Goal: Task Accomplishment & Management: Manage account settings

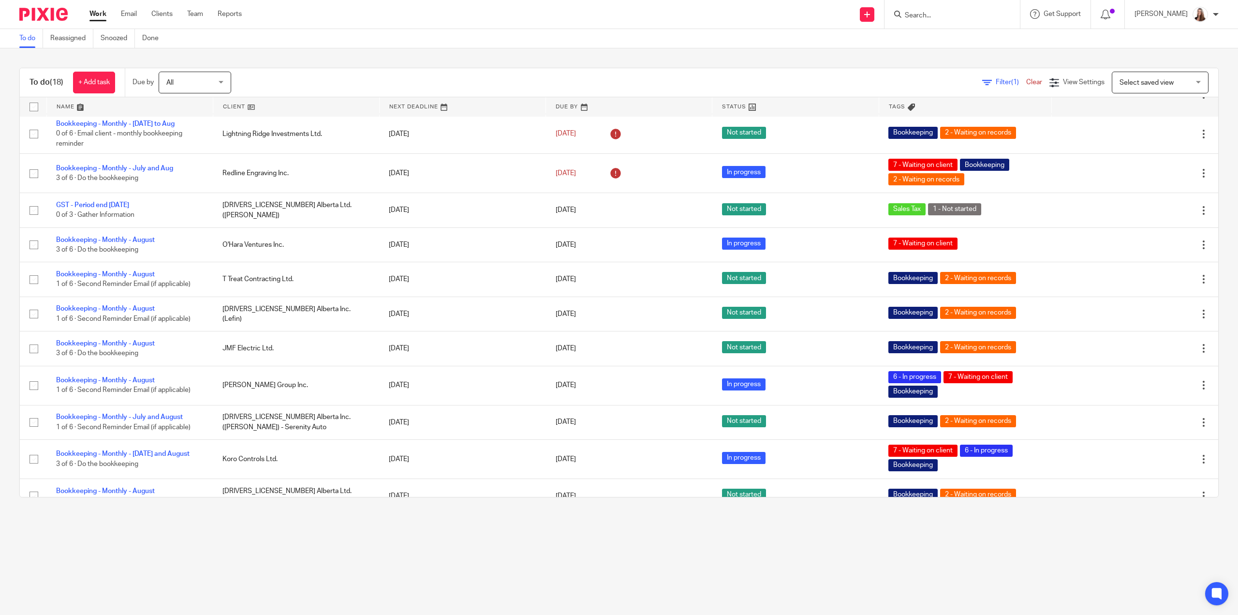
scroll to position [295, 0]
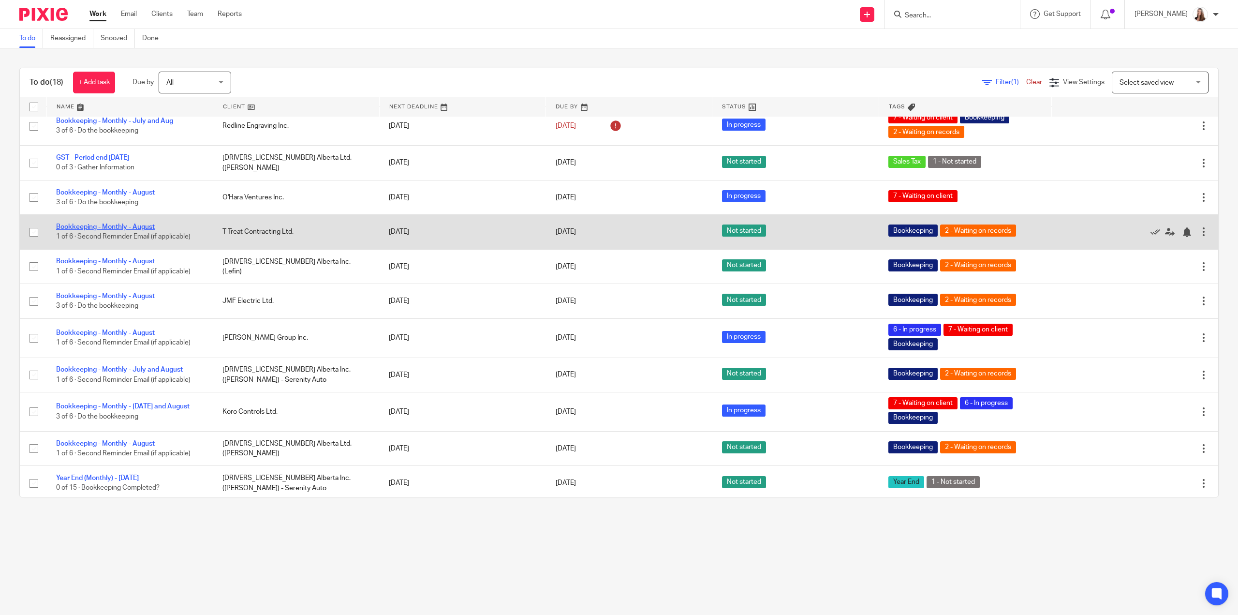
click at [134, 227] on link "Bookkeeping - Monthly - August" at bounding box center [105, 226] width 99 height 7
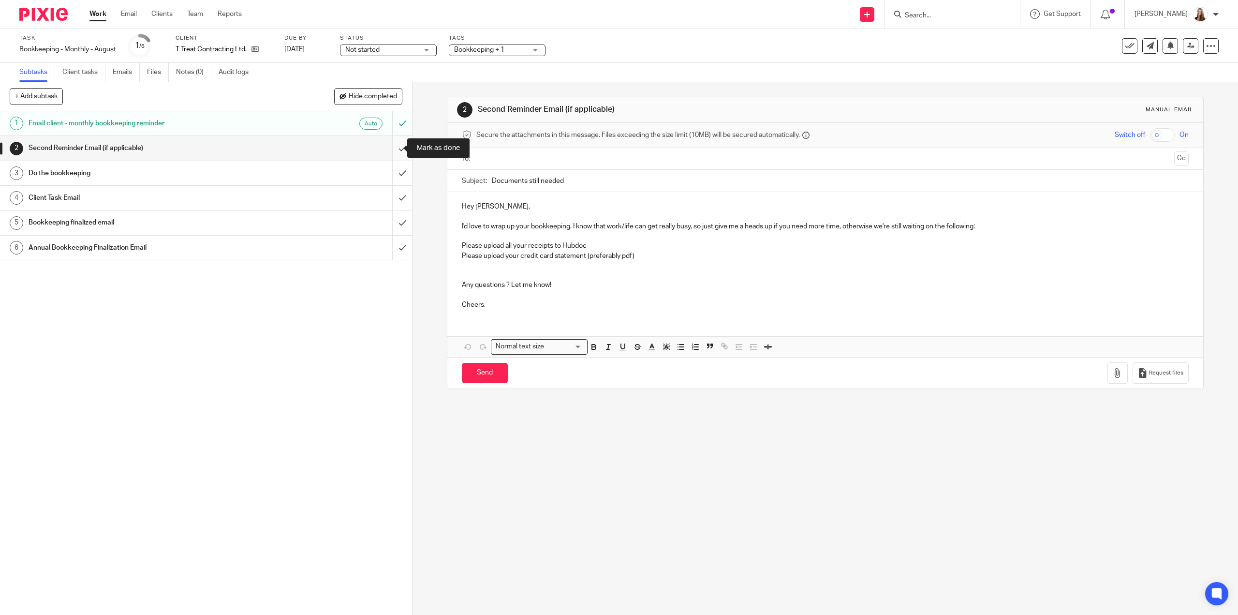
click at [389, 150] on input "submit" at bounding box center [206, 148] width 412 height 24
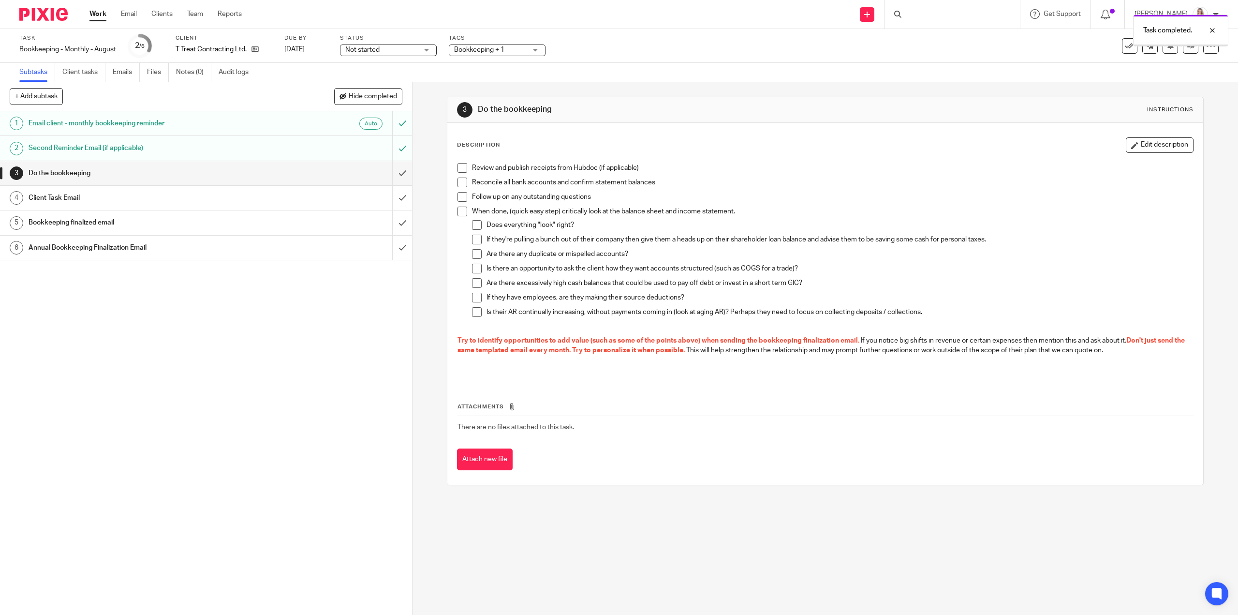
click at [463, 167] on span at bounding box center [462, 168] width 10 height 10
click at [461, 185] on span at bounding box center [462, 182] width 10 height 10
click at [461, 198] on span at bounding box center [462, 197] width 10 height 10
click at [461, 210] on span at bounding box center [462, 211] width 10 height 10
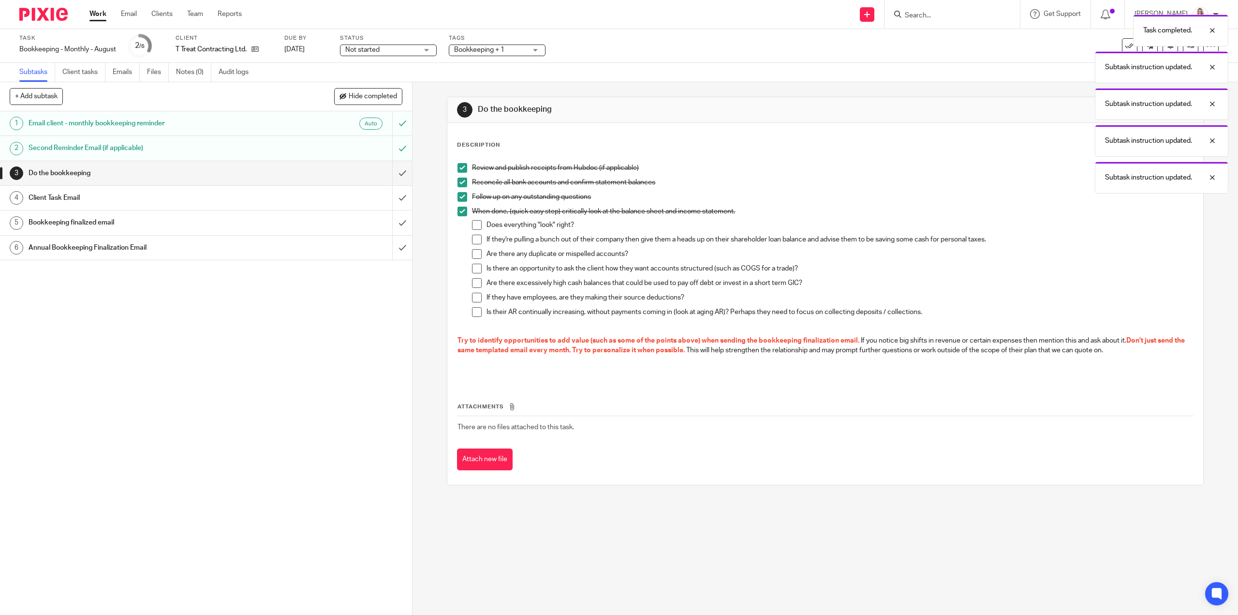
click at [475, 235] on span at bounding box center [477, 240] width 10 height 10
click at [473, 222] on span at bounding box center [477, 225] width 10 height 10
click at [473, 254] on span at bounding box center [477, 254] width 10 height 10
click at [474, 266] on span at bounding box center [477, 269] width 10 height 10
click at [474, 284] on span at bounding box center [477, 283] width 10 height 10
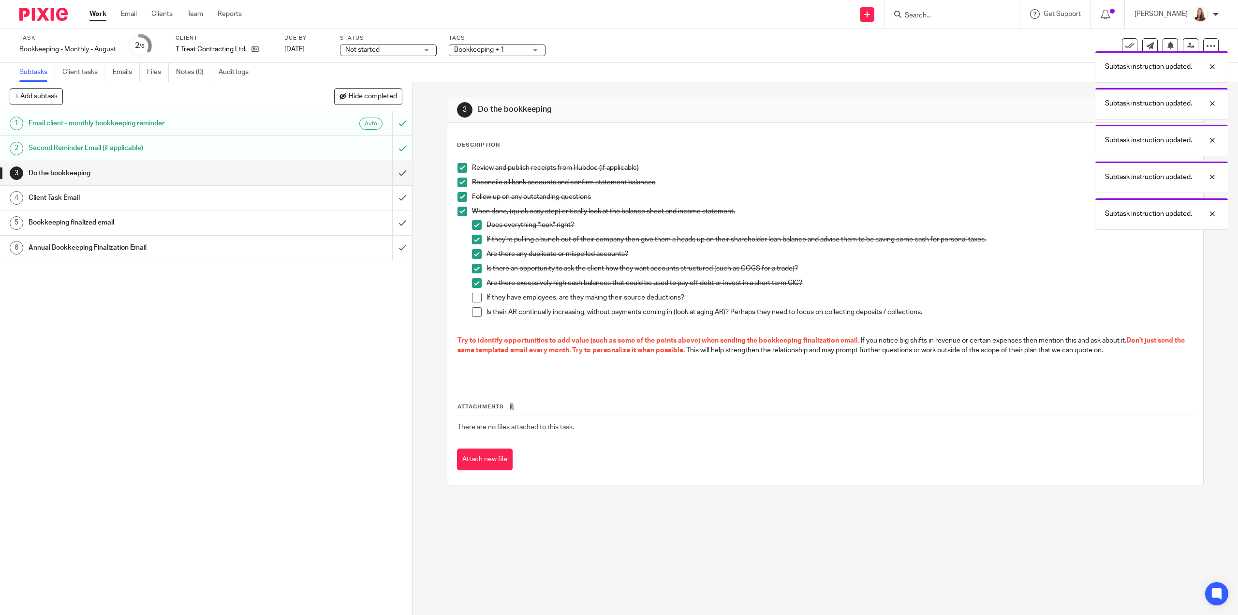
click at [475, 314] on span at bounding box center [477, 312] width 10 height 10
click at [472, 301] on span at bounding box center [477, 298] width 10 height 10
click at [397, 174] on input "submit" at bounding box center [206, 173] width 412 height 24
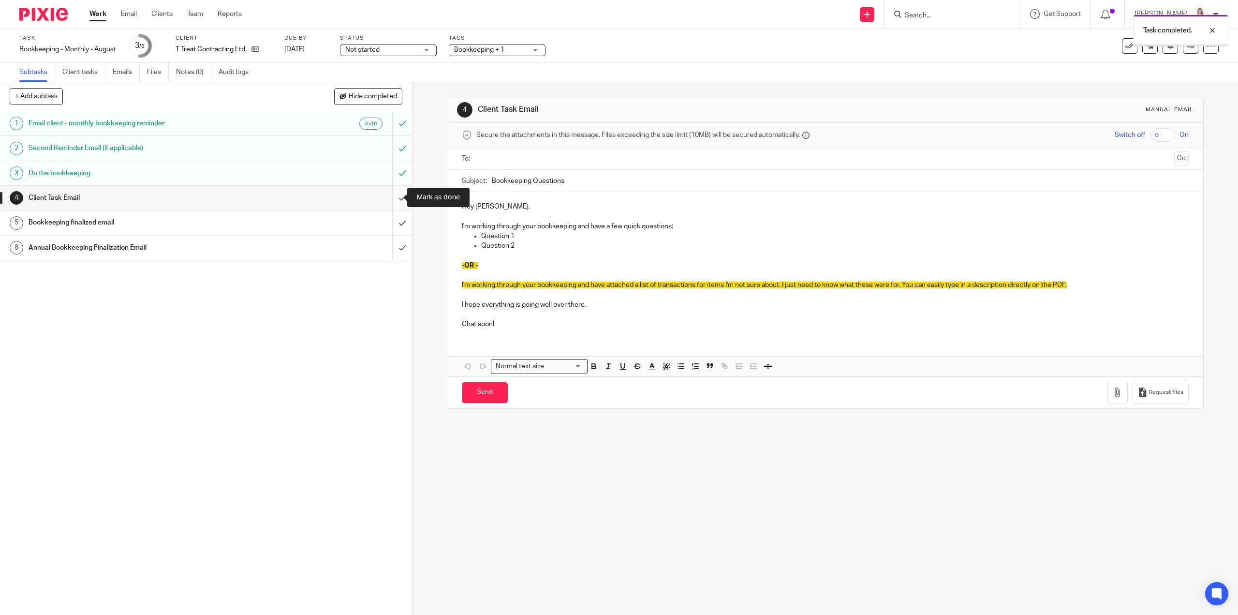
click at [394, 195] on input "submit" at bounding box center [206, 198] width 412 height 24
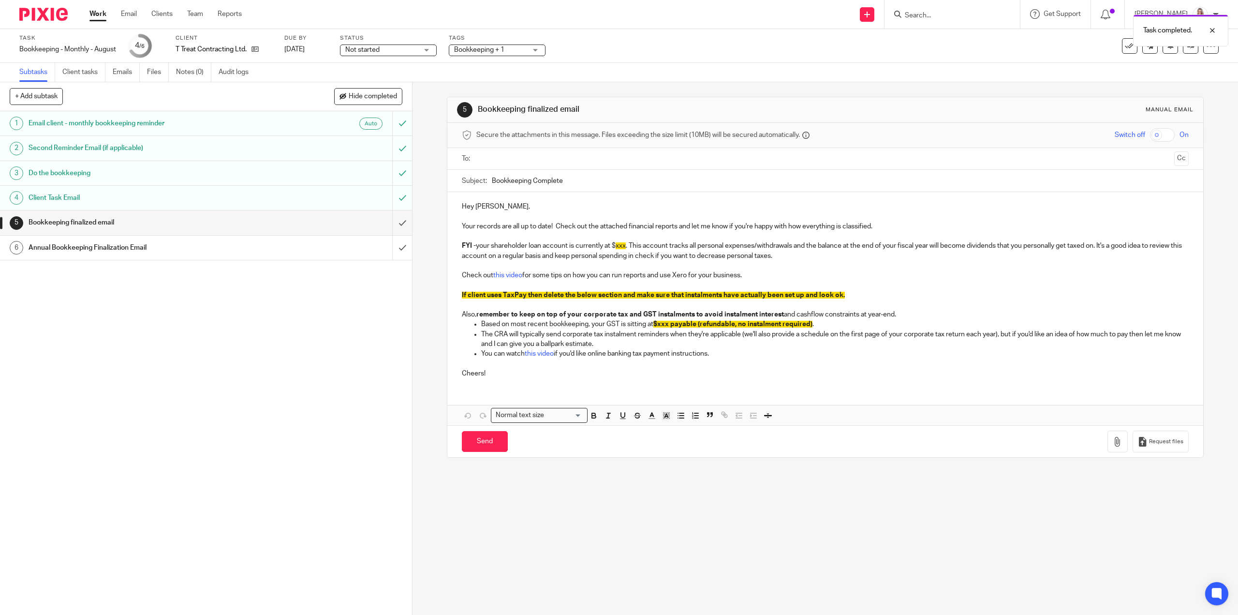
click at [492, 180] on input "Bookkeeping Complete" at bounding box center [840, 181] width 696 height 22
type input "August Bookkeeping Complete"
drag, startPoint x: 616, startPoint y: 243, endPoint x: 626, endPoint y: 246, distance: 10.1
click at [626, 246] on span "xxx" at bounding box center [621, 245] width 10 height 7
drag, startPoint x: 616, startPoint y: 245, endPoint x: 637, endPoint y: 248, distance: 21.5
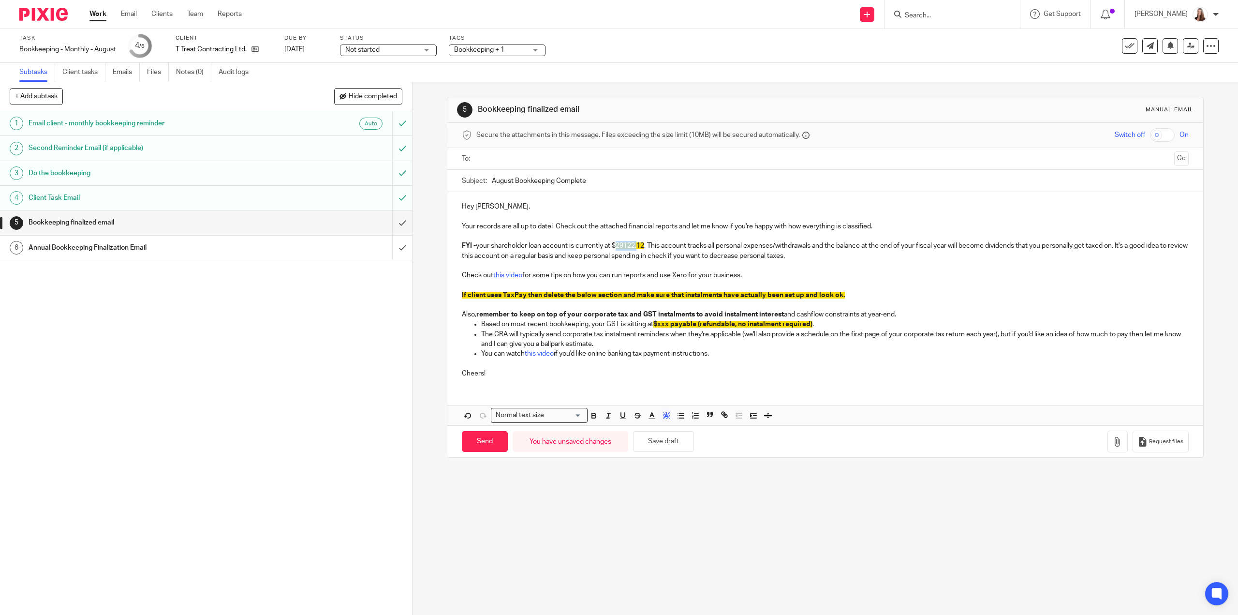
click at [637, 248] on span "29122.12" at bounding box center [630, 245] width 29 height 7
click at [617, 247] on span "29122.12" at bounding box center [630, 245] width 29 height 7
drag, startPoint x: 615, startPoint y: 246, endPoint x: 643, endPoint y: 247, distance: 28.1
click at [643, 247] on span "29122.12" at bounding box center [630, 245] width 29 height 7
drag, startPoint x: 616, startPoint y: 246, endPoint x: 646, endPoint y: 249, distance: 30.2
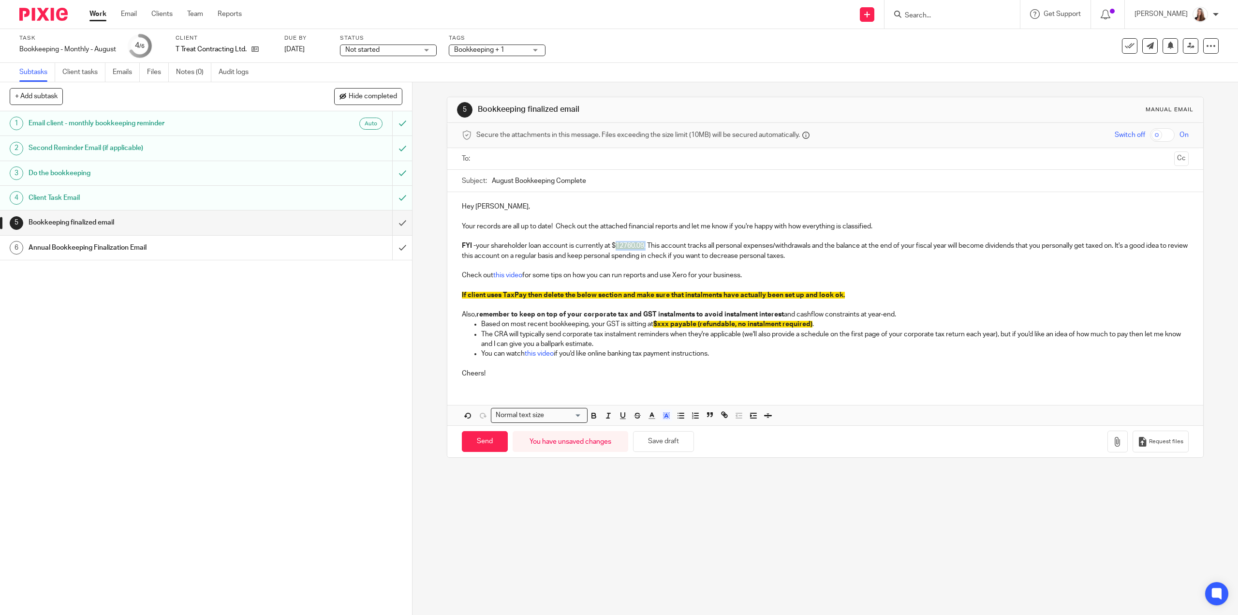
click at [646, 249] on p "FYI - your shareholder loan account is currently at $ 12760.09 . This account t…" at bounding box center [825, 251] width 726 height 20
click at [665, 414] on icon "button" at bounding box center [666, 415] width 9 height 9
click at [642, 428] on li "color:#FFFFFF" at bounding box center [644, 427] width 7 height 7
click at [867, 281] on p at bounding box center [825, 285] width 726 height 10
drag, startPoint x: 773, startPoint y: 271, endPoint x: 377, endPoint y: 268, distance: 395.6
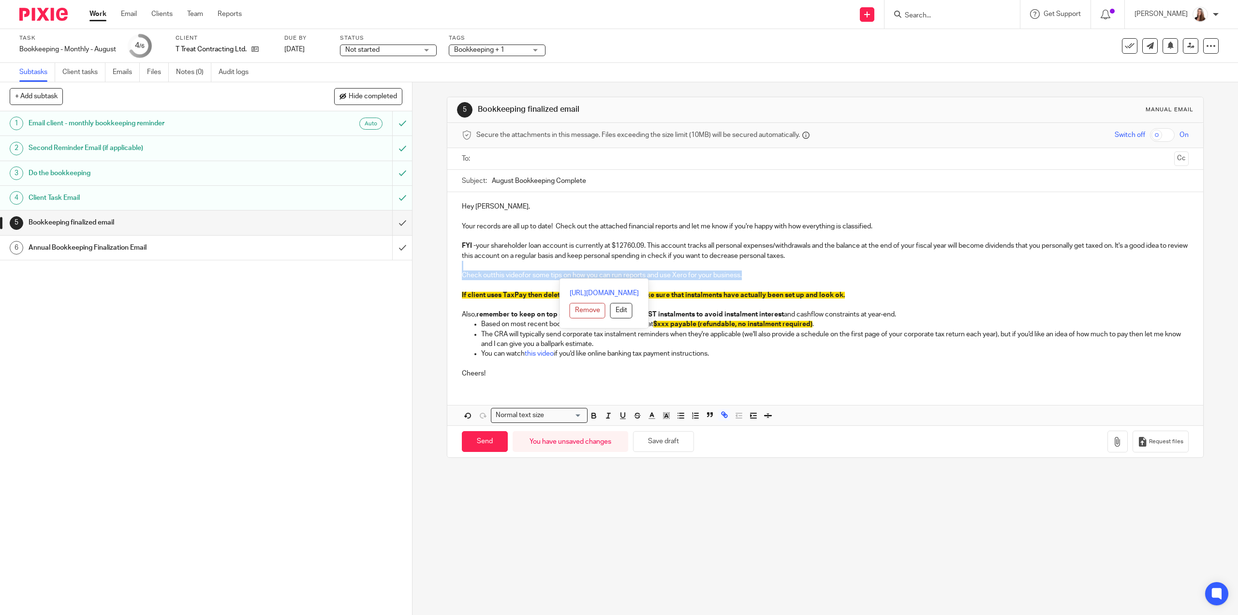
click at [377, 268] on div "+ Add subtask Hide completed Cancel + Add 1 Email client - monthly bookkeeping …" at bounding box center [619, 348] width 1238 height 532
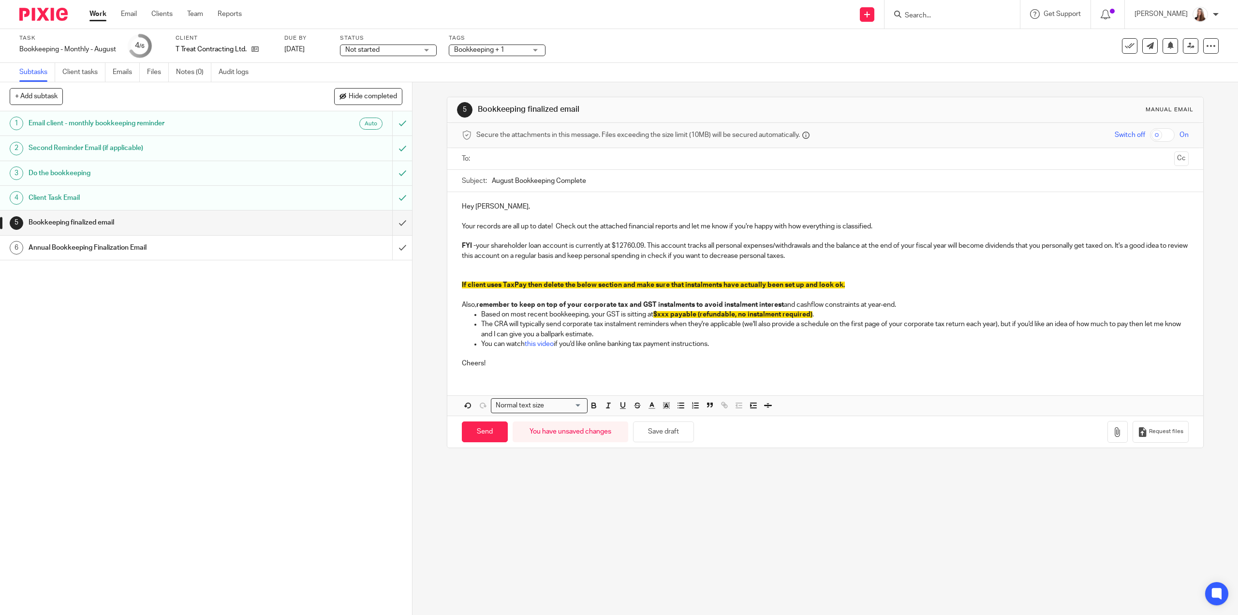
click at [507, 274] on p at bounding box center [825, 275] width 726 height 10
drag, startPoint x: 843, startPoint y: 287, endPoint x: 456, endPoint y: 289, distance: 387.8
click at [456, 289] on div "Hey Tyler, Your records are all up to date! Check out the attached financial re…" at bounding box center [824, 284] width 755 height 184
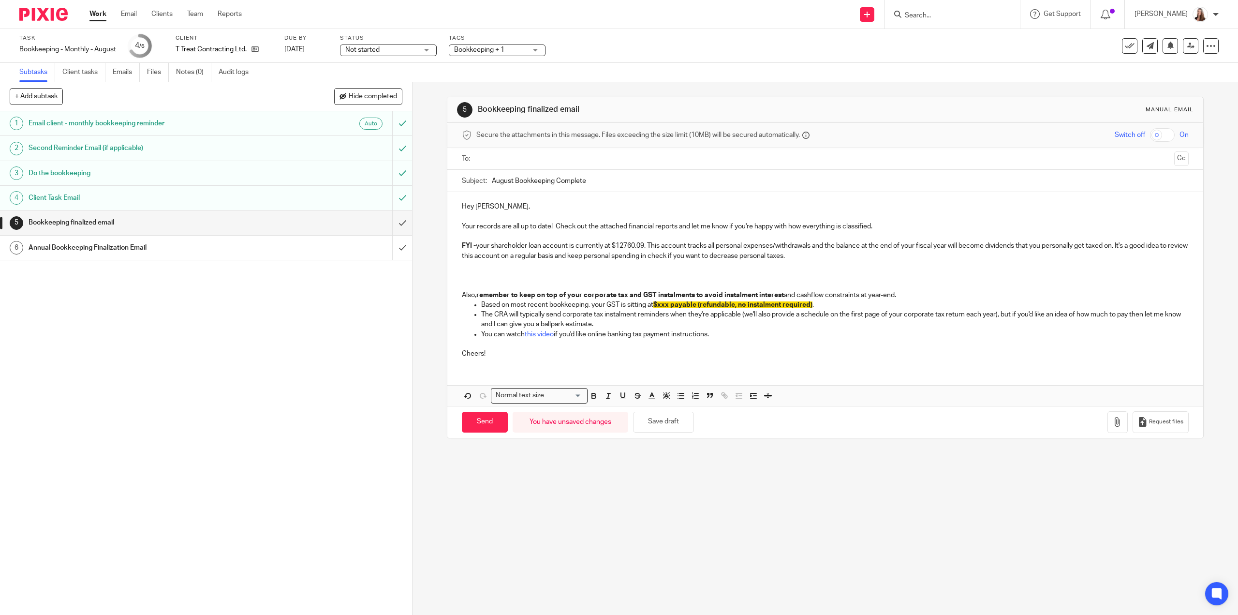
click at [463, 283] on p at bounding box center [825, 285] width 726 height 10
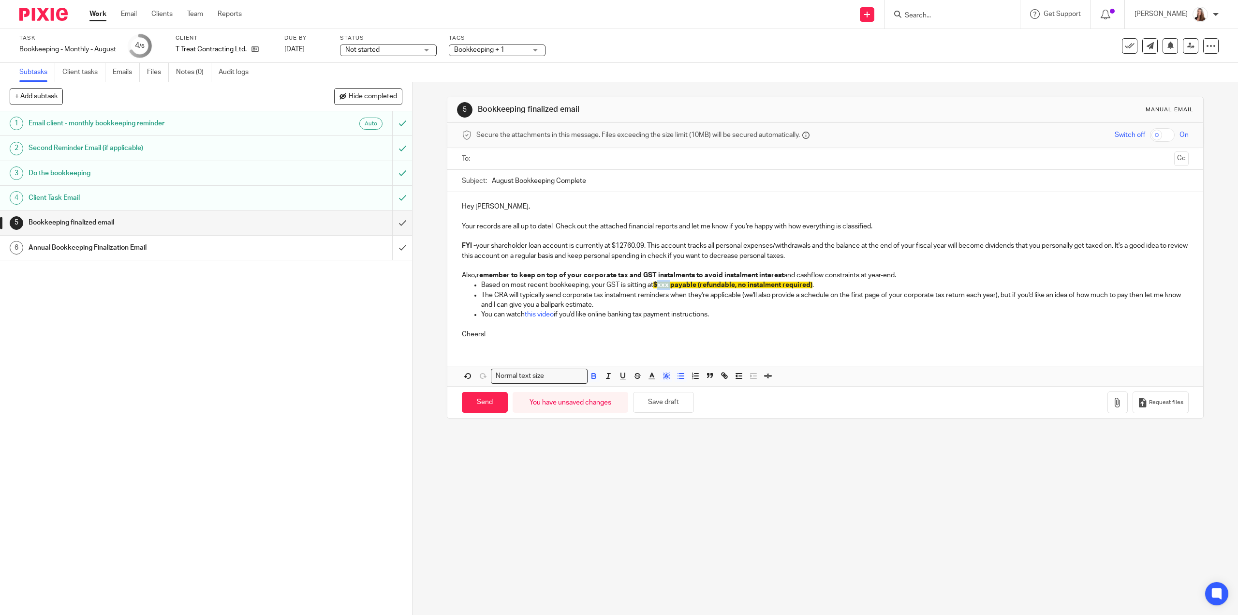
drag, startPoint x: 656, startPoint y: 283, endPoint x: 670, endPoint y: 286, distance: 14.2
click at [670, 286] on span "$xxx payable (refundable, no instalment required)" at bounding box center [732, 284] width 159 height 7
click at [668, 287] on span "$xxx payable (refundable, no instalment required)" at bounding box center [732, 284] width 159 height 7
click at [664, 287] on span "$xxx payable (refundable, no instalment required)" at bounding box center [732, 284] width 159 height 7
click at [661, 285] on span "$xxx payable (refundable, no instalment required)" at bounding box center [732, 284] width 159 height 7
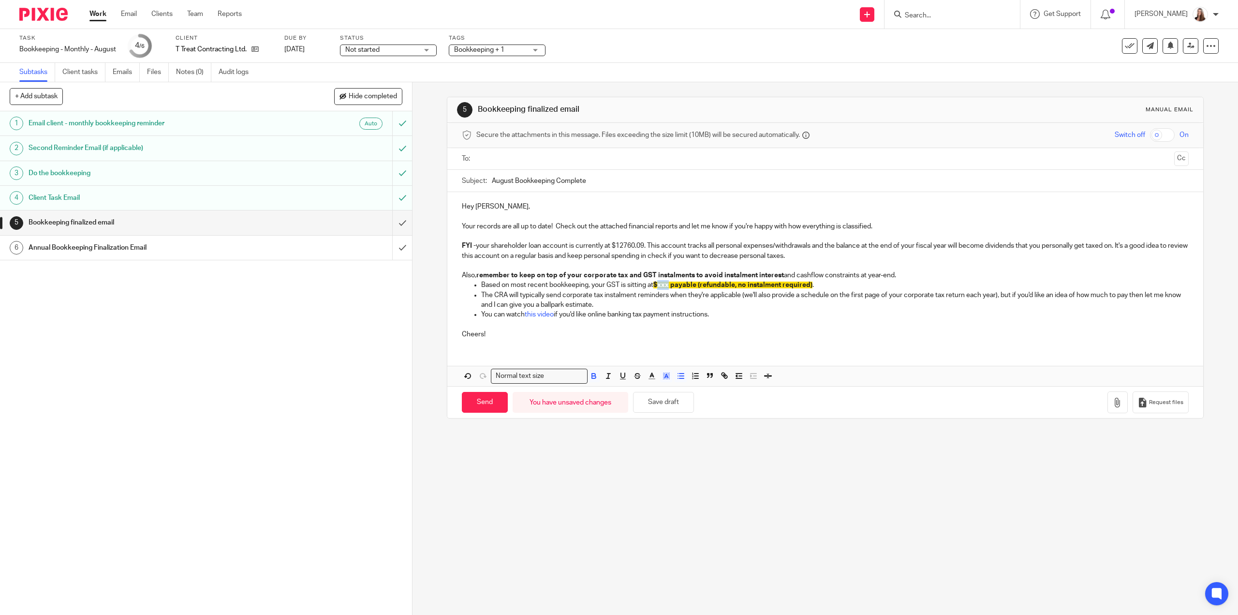
drag, startPoint x: 658, startPoint y: 284, endPoint x: 667, endPoint y: 285, distance: 8.7
click at [667, 285] on span "$xxx payable (refundable, no instalment required)" at bounding box center [732, 284] width 159 height 7
drag, startPoint x: 713, startPoint y: 283, endPoint x: 748, endPoint y: 287, distance: 34.5
click at [748, 287] on span "$1807.48 payable (refundable, no instalment required)" at bounding box center [739, 284] width 172 height 7
drag, startPoint x: 750, startPoint y: 288, endPoint x: 712, endPoint y: 285, distance: 38.8
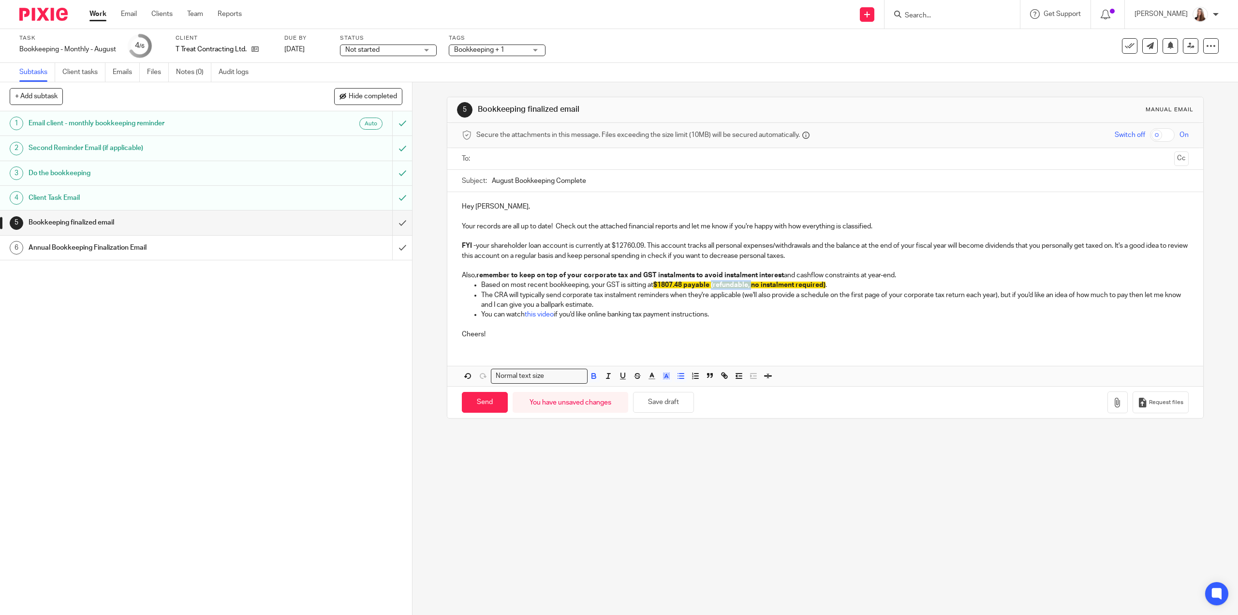
click at [712, 285] on p "Based on most recent bookkeeping, your GST is sitting at $1807.48 payable (refu…" at bounding box center [834, 285] width 707 height 10
click at [751, 284] on span "$1807.48 payable (refundable, no instalment required)" at bounding box center [739, 284] width 172 height 7
drag, startPoint x: 751, startPoint y: 284, endPoint x: 724, endPoint y: 286, distance: 27.2
click at [724, 286] on span "$1807.48 payable (refundable, no instalment required)" at bounding box center [739, 284] width 172 height 7
click at [750, 282] on span "$1807.48 payable (refundable, no instalment required)" at bounding box center [739, 284] width 172 height 7
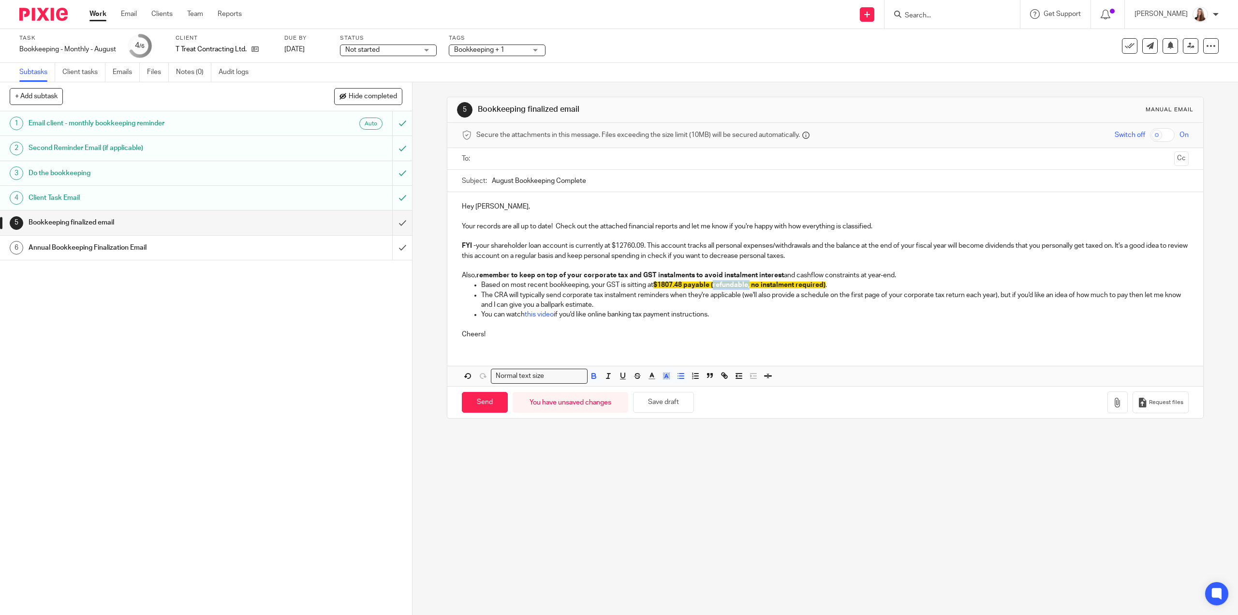
drag, startPoint x: 750, startPoint y: 285, endPoint x: 714, endPoint y: 286, distance: 35.8
click at [714, 286] on span "$1807.48 payable (refundable, no instalment required)" at bounding box center [739, 284] width 172 height 7
drag, startPoint x: 786, startPoint y: 282, endPoint x: 655, endPoint y: 280, distance: 130.6
click at [655, 280] on p "Based on most recent bookkeeping, your GST is sitting at $1807.48 payable (no i…" at bounding box center [834, 285] width 707 height 10
click at [665, 377] on line "button" at bounding box center [666, 377] width 2 height 0
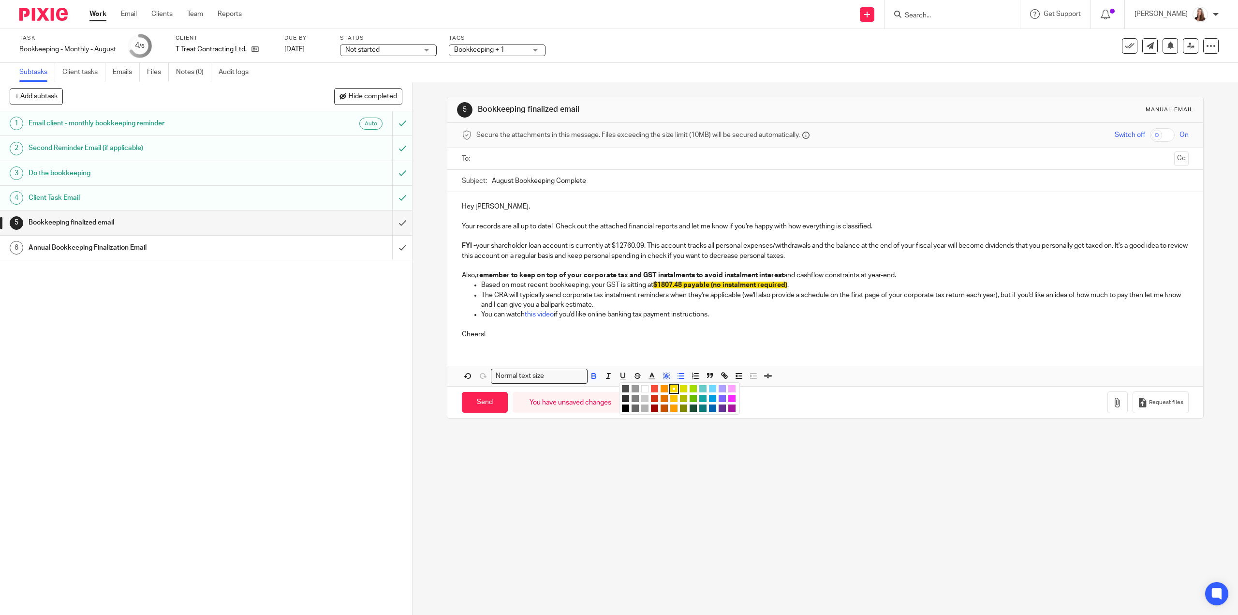
click at [643, 388] on li "color:#FFFFFF" at bounding box center [644, 388] width 7 height 7
click at [723, 323] on p "Cheers!" at bounding box center [825, 329] width 726 height 20
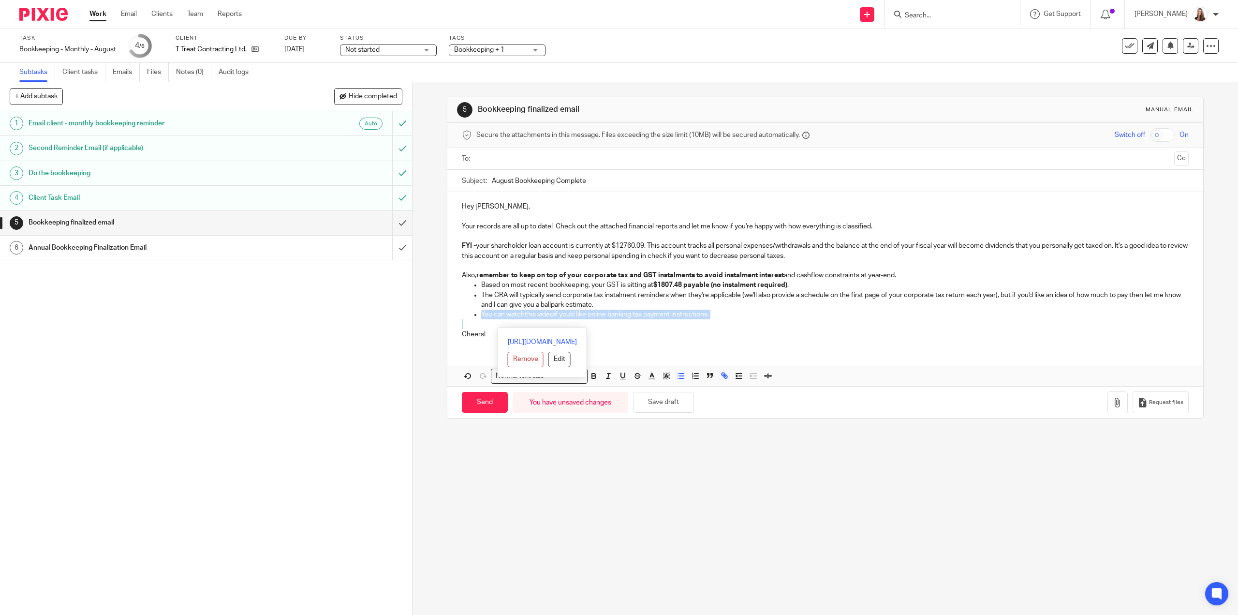
drag, startPoint x: 729, startPoint y: 319, endPoint x: 426, endPoint y: 311, distance: 302.8
click at [426, 311] on div "5 Bookkeeping finalized email Manual email Secure the attachments in this messa…" at bounding box center [824, 348] width 825 height 532
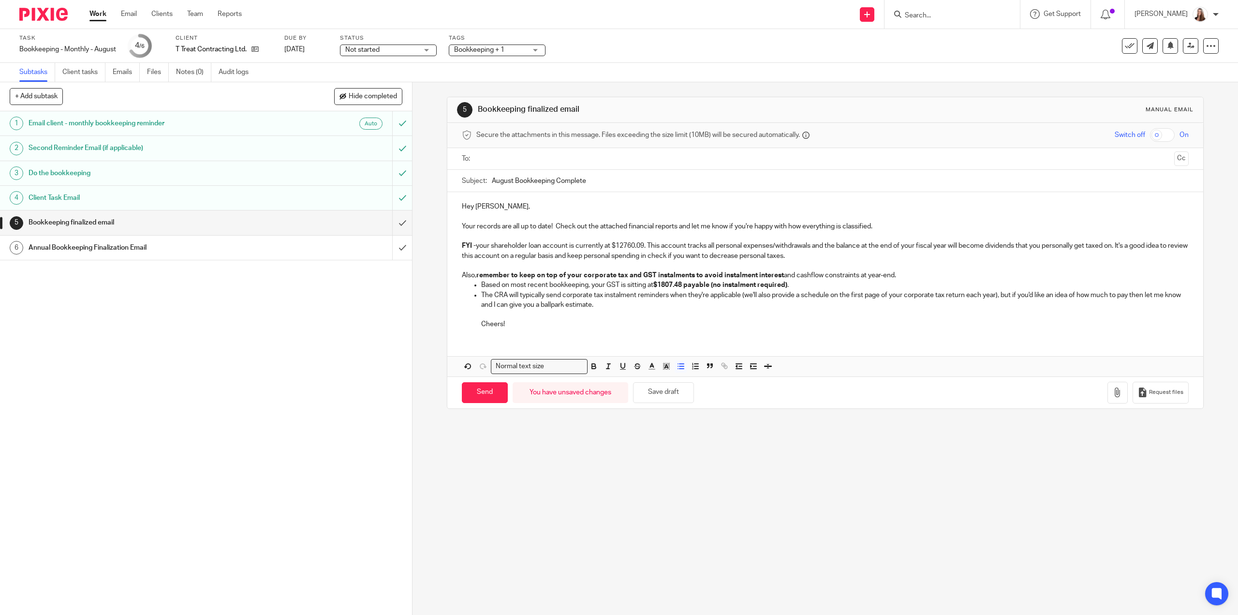
click at [512, 181] on input "August Bookkeeping Complete" at bounding box center [840, 181] width 696 height 22
type input "[DATE] Bookkeeping Complete"
click at [483, 155] on input "text" at bounding box center [825, 158] width 690 height 11
click at [1113, 390] on icon "button" at bounding box center [1118, 395] width 10 height 10
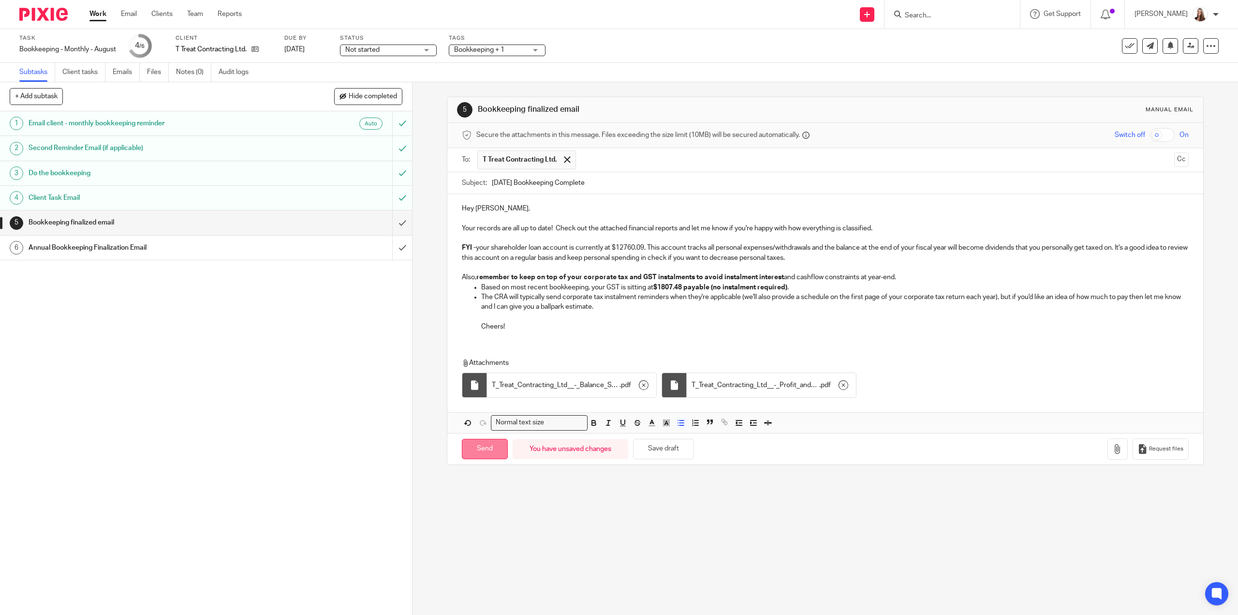
click at [475, 451] on input "Send" at bounding box center [485, 449] width 46 height 21
type input "Sent"
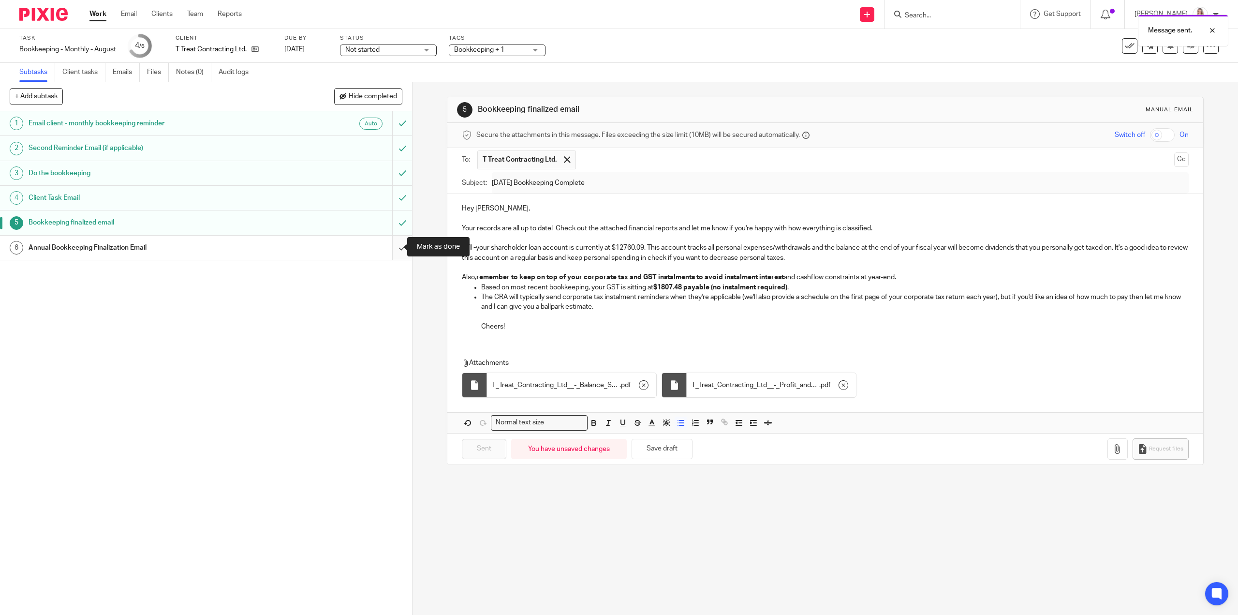
click at [395, 247] on input "submit" at bounding box center [206, 247] width 412 height 24
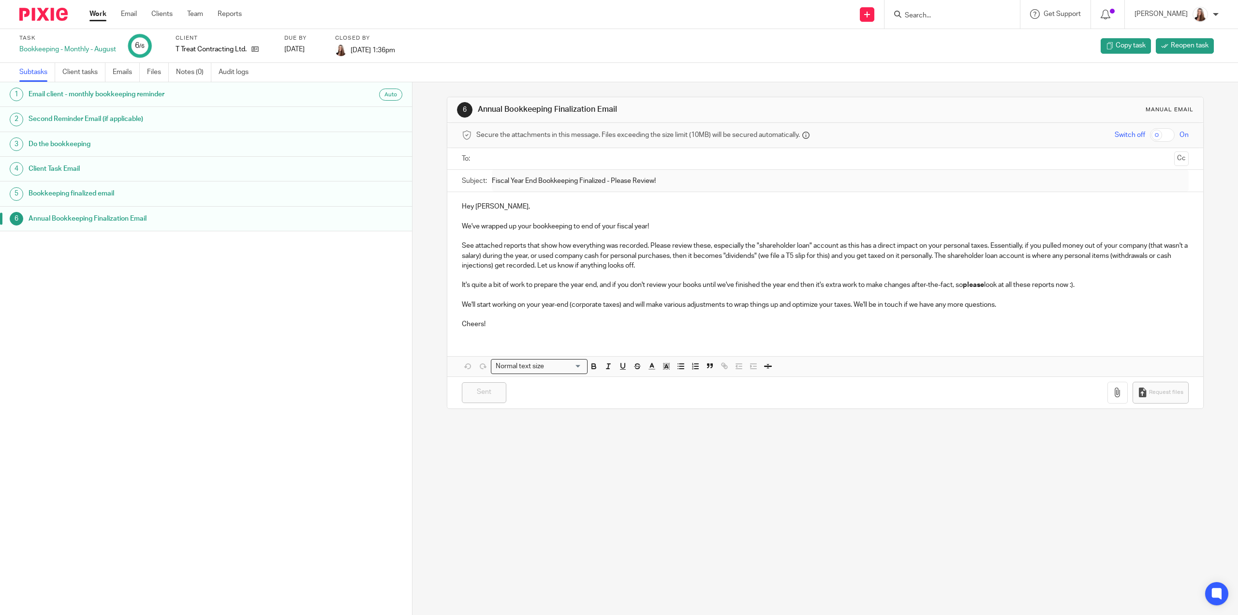
click at [99, 17] on link "Work" at bounding box center [97, 14] width 17 height 10
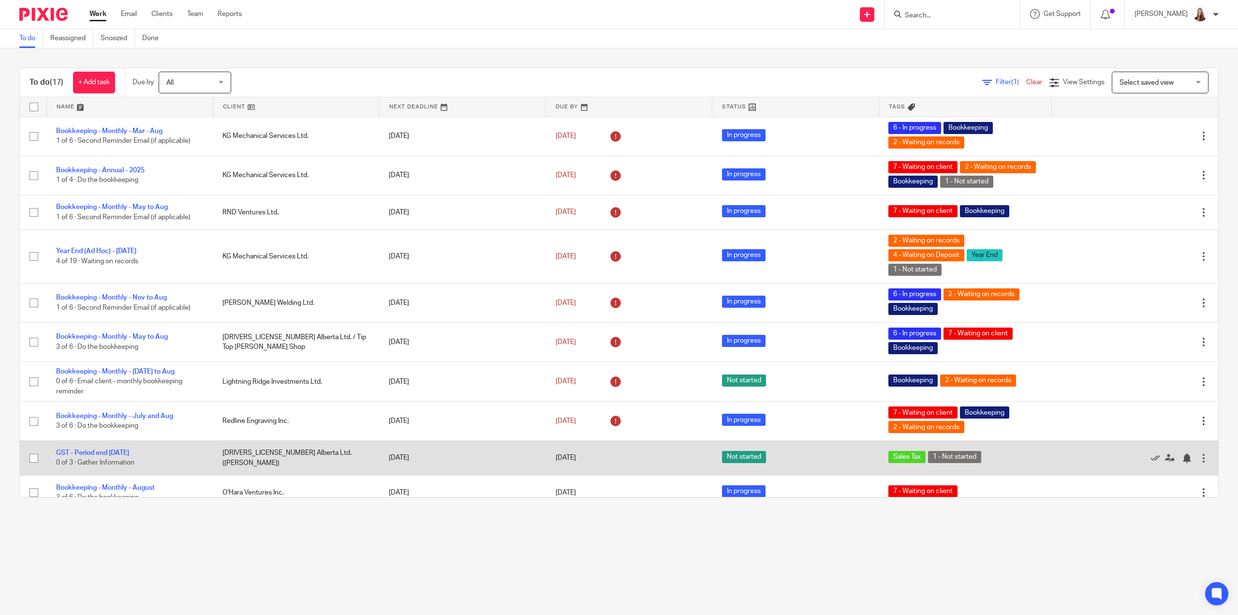
scroll to position [261, 0]
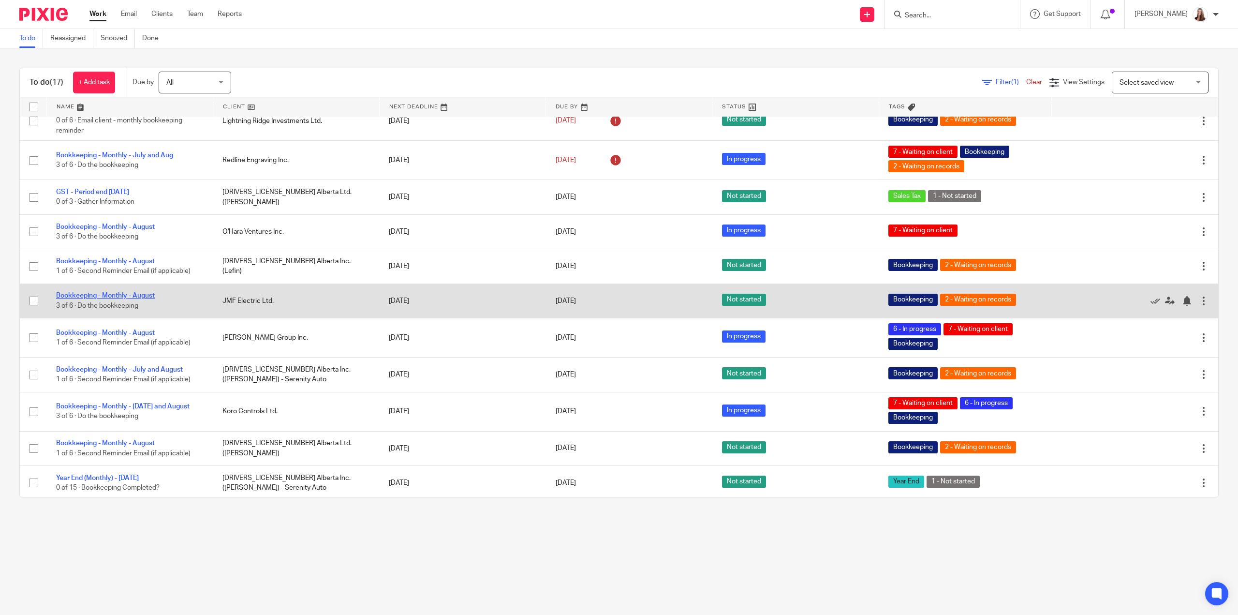
click at [75, 294] on link "Bookkeeping - Monthly - August" at bounding box center [105, 295] width 99 height 7
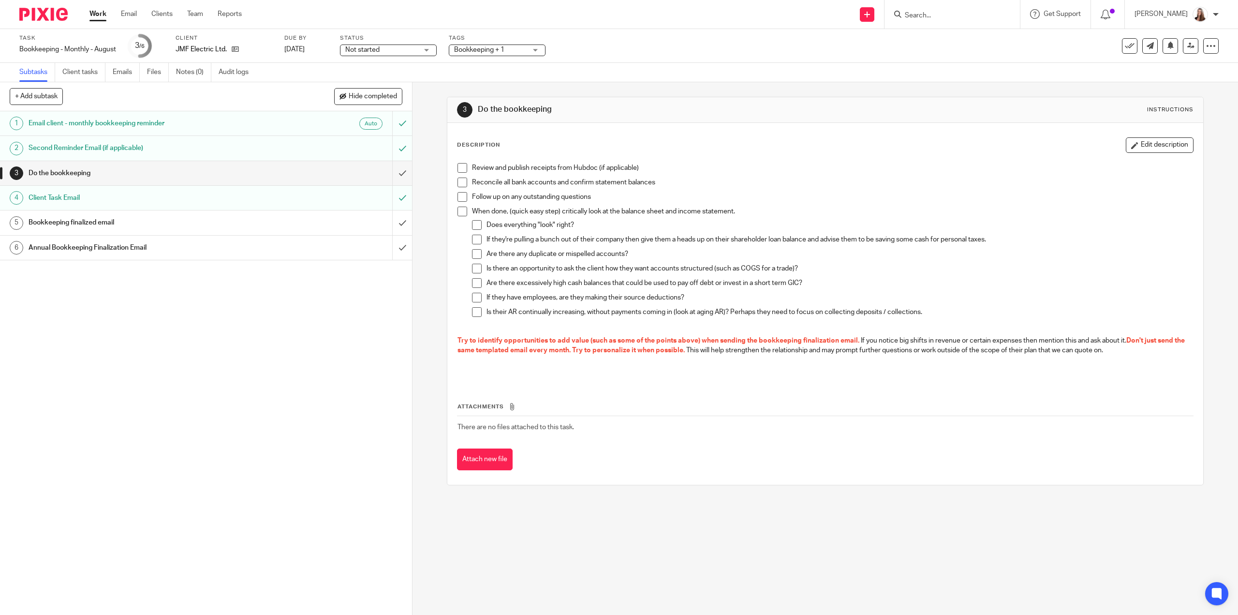
click at [461, 164] on span at bounding box center [462, 168] width 10 height 10
drag, startPoint x: 461, startPoint y: 182, endPoint x: 462, endPoint y: 201, distance: 18.9
click at [460, 183] on span at bounding box center [462, 182] width 10 height 10
click at [458, 198] on span at bounding box center [462, 197] width 10 height 10
click at [460, 211] on span at bounding box center [462, 211] width 10 height 10
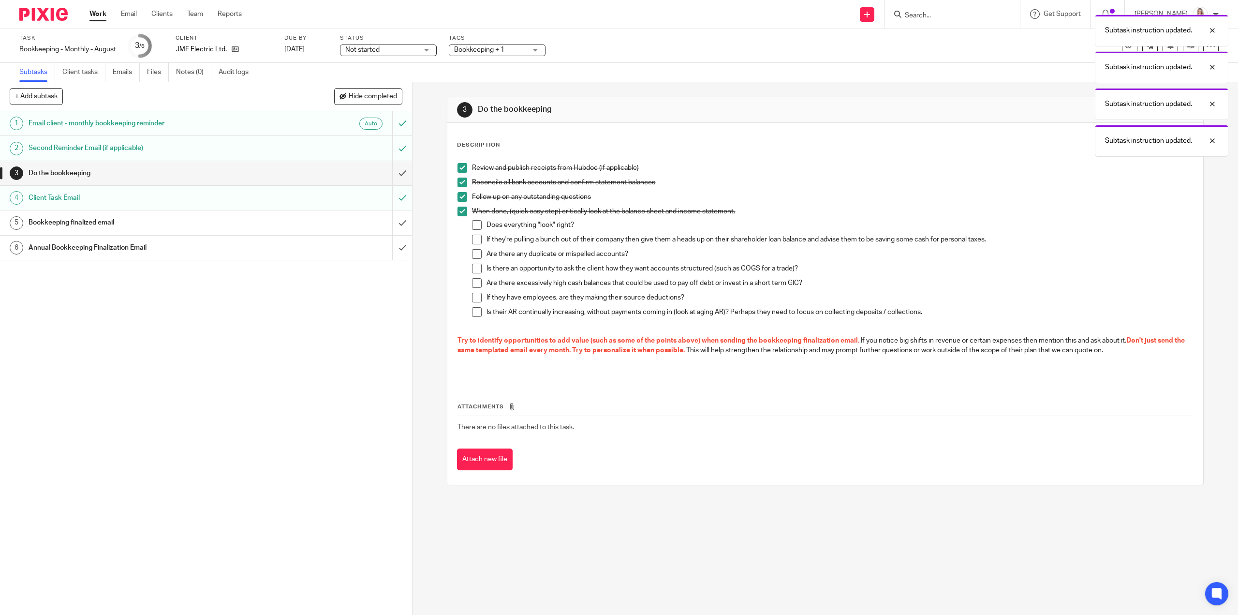
click at [475, 227] on span at bounding box center [477, 225] width 10 height 10
click at [474, 242] on span at bounding box center [477, 240] width 10 height 10
click at [473, 256] on span at bounding box center [477, 254] width 10 height 10
drag, startPoint x: 473, startPoint y: 268, endPoint x: 475, endPoint y: 284, distance: 16.6
click at [473, 268] on span at bounding box center [477, 269] width 10 height 10
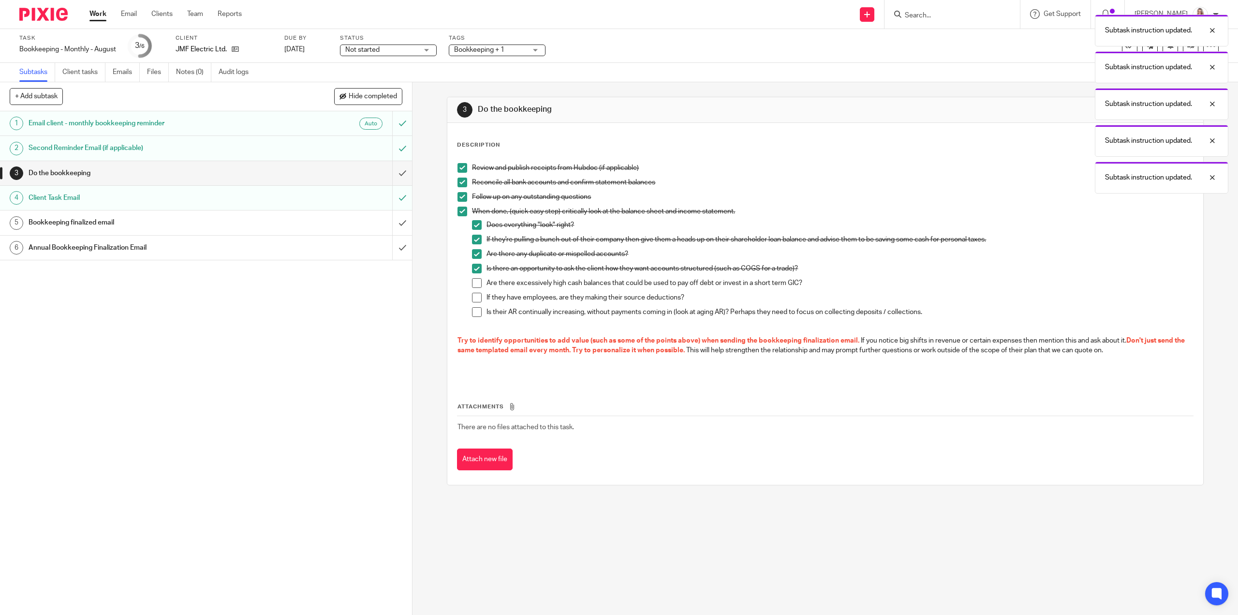
click at [475, 288] on li "Are there excessively high cash balances that could be used to pay off debt or …" at bounding box center [832, 285] width 720 height 15
click at [474, 284] on span at bounding box center [477, 283] width 10 height 10
drag, startPoint x: 474, startPoint y: 295, endPoint x: 474, endPoint y: 304, distance: 8.7
click at [474, 296] on span at bounding box center [477, 298] width 10 height 10
click at [473, 310] on span at bounding box center [477, 312] width 10 height 10
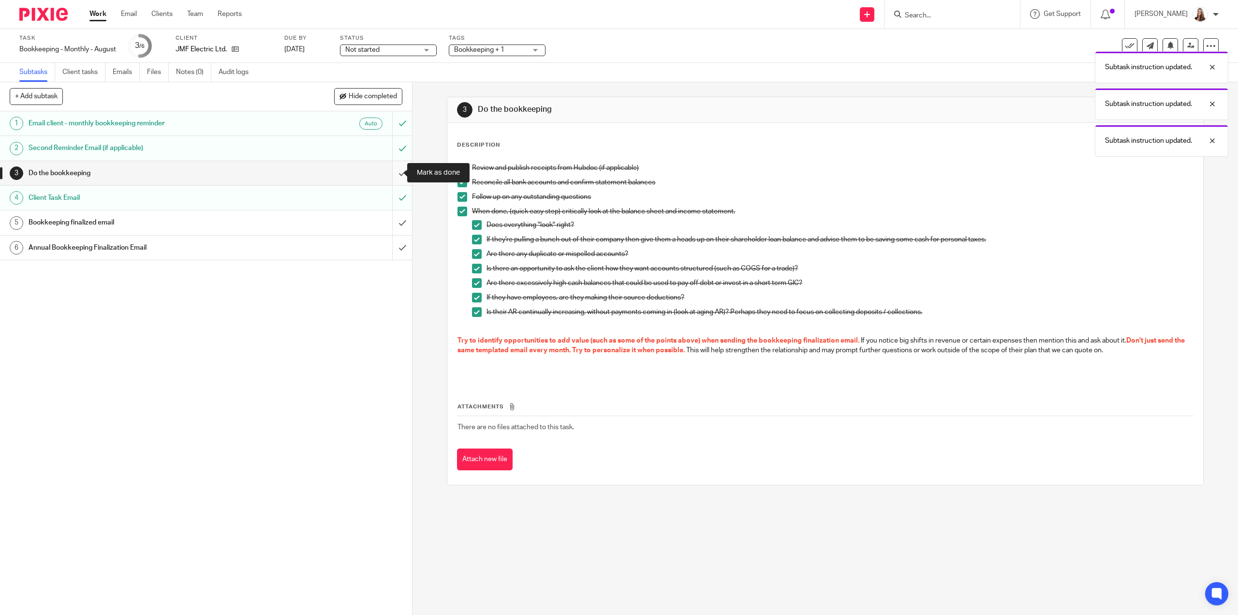
click at [394, 171] on input "submit" at bounding box center [206, 173] width 412 height 24
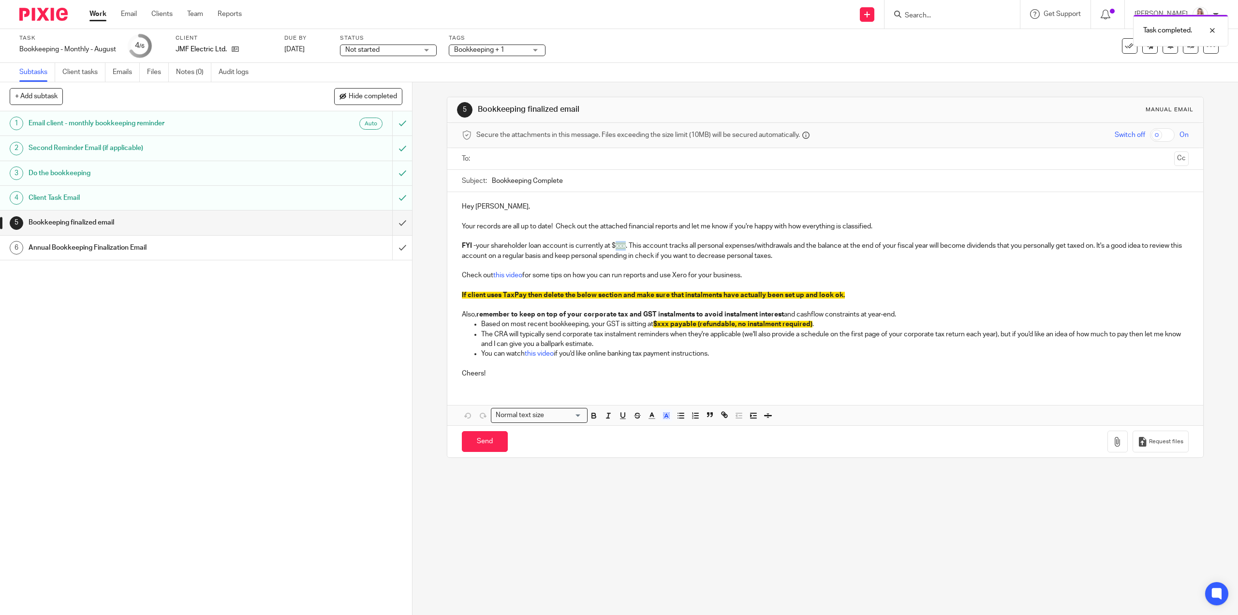
drag, startPoint x: 616, startPoint y: 249, endPoint x: 627, endPoint y: 249, distance: 10.6
click at [627, 249] on p "FYI - your shareholder loan account is currently at $ xxx . This account tracks…" at bounding box center [825, 251] width 726 height 20
click at [613, 242] on p "FYI - your shareholder loan account is currently at $ 10675.12 . This account t…" at bounding box center [825, 251] width 726 height 20
click at [869, 252] on p "FYI - your shareholder loan account is currently at a credit of $ 10675.12 . Th…" at bounding box center [825, 251] width 726 height 20
click at [894, 245] on p "FYI - your shareholder loan account is currently at a credit of $ 10675.12 . Th…" at bounding box center [825, 251] width 726 height 20
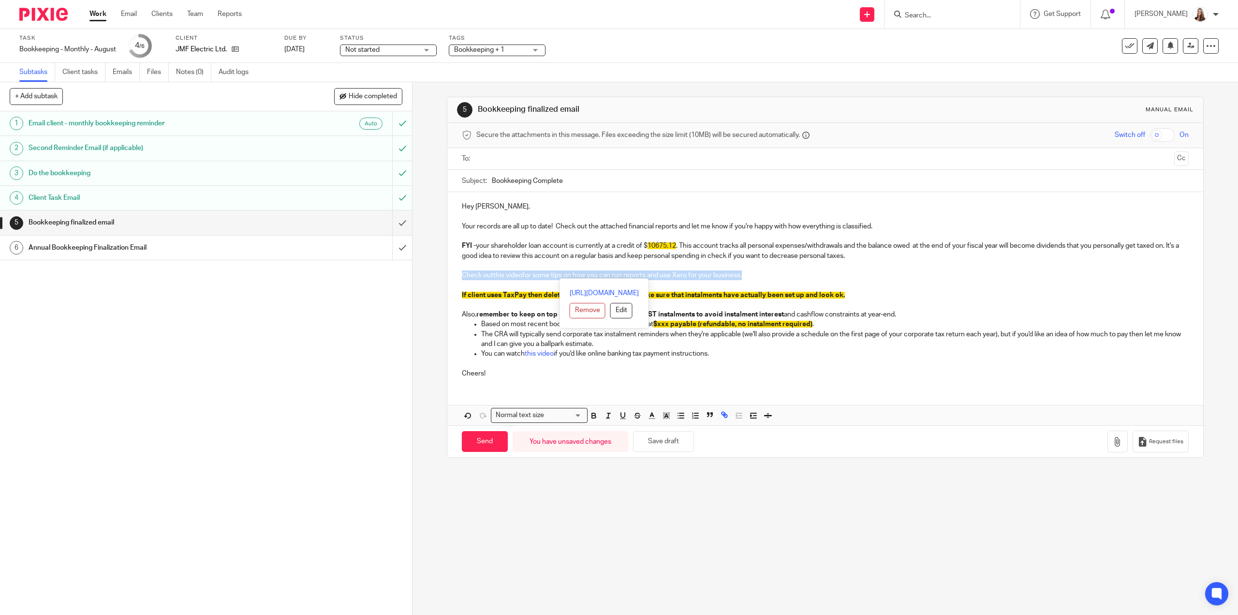
drag, startPoint x: 775, startPoint y: 275, endPoint x: 451, endPoint y: 274, distance: 324.0
click at [451, 274] on div "Hey [PERSON_NAME], Your records are all up to date! Check out the attached fina…" at bounding box center [824, 288] width 755 height 193
drag, startPoint x: 441, startPoint y: 269, endPoint x: 447, endPoint y: 269, distance: 6.3
click at [441, 269] on div "5 Bookkeeping finalized email Manual email Secure the attachments in this messa…" at bounding box center [824, 348] width 825 height 532
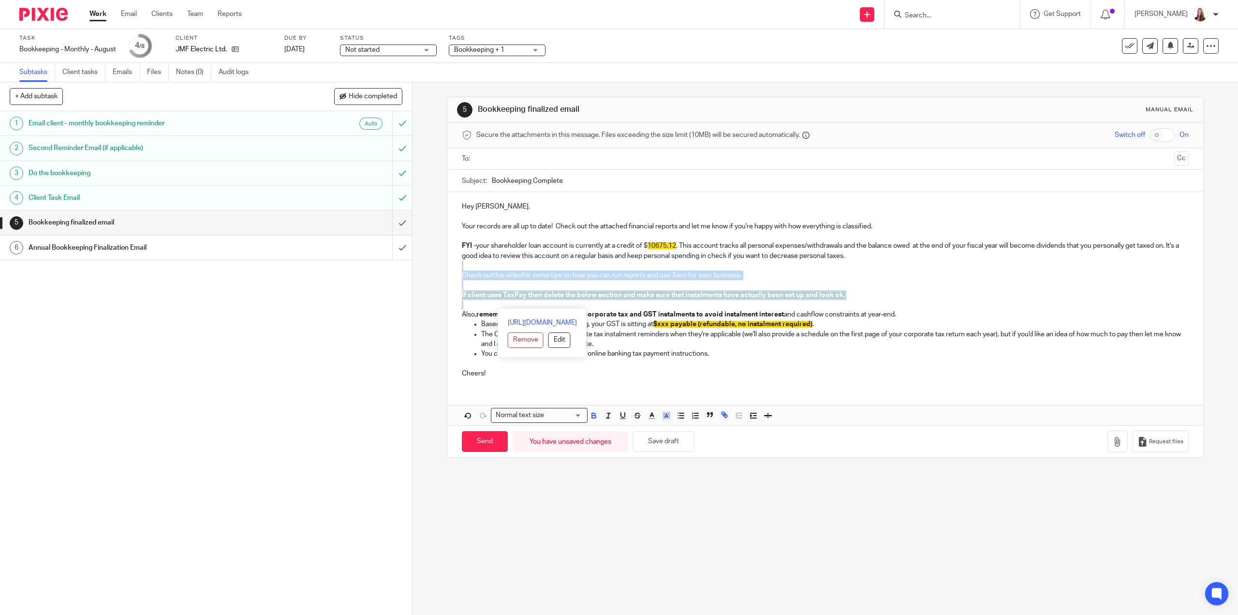
drag, startPoint x: 454, startPoint y: 265, endPoint x: 843, endPoint y: 301, distance: 390.9
click at [841, 302] on div "Hey [PERSON_NAME], Your records are all up to date! Check out the attached fina…" at bounding box center [824, 288] width 755 height 193
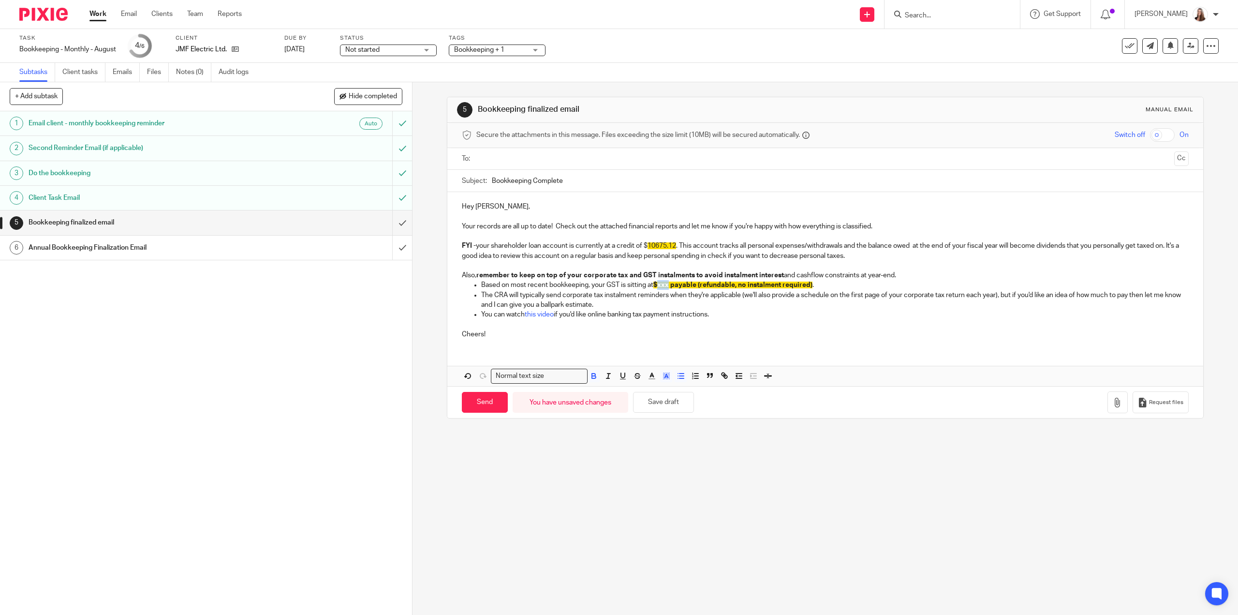
drag, startPoint x: 660, startPoint y: 285, endPoint x: 668, endPoint y: 286, distance: 8.8
click at [668, 286] on span "$xxx payable (refundable, no instalment required)" at bounding box center [732, 284] width 159 height 7
drag, startPoint x: 716, startPoint y: 285, endPoint x: 761, endPoint y: 289, distance: 45.1
click at [761, 289] on p "Based on most recent bookkeeping, your GST is sitting at $3525.30 payable (refu…" at bounding box center [834, 285] width 707 height 10
click at [762, 285] on span "$3525.30 payable (instalment required)" at bounding box center [715, 284] width 124 height 7
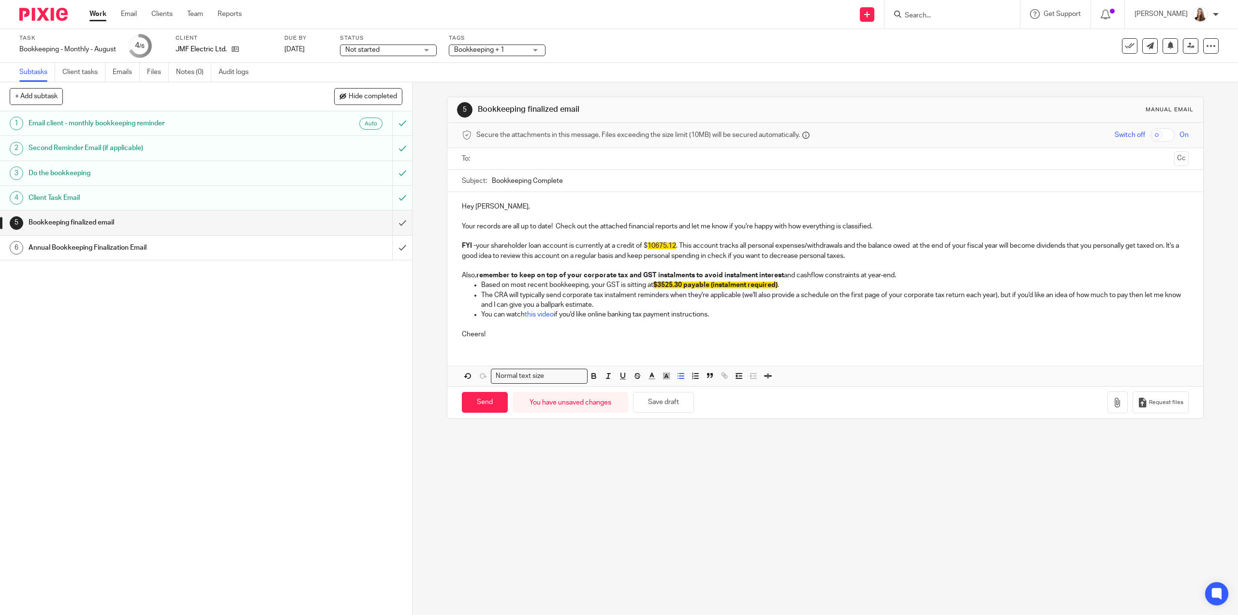
click at [809, 287] on p "Based on most recent bookkeeping, your GST is sitting at $3525.30 payable (inst…" at bounding box center [834, 285] width 707 height 10
drag, startPoint x: 675, startPoint y: 240, endPoint x: 634, endPoint y: 240, distance: 40.6
click at [634, 241] on p "FYI - your shareholder loan account is currently at a credit of $ 10675.12 . Th…" at bounding box center [825, 251] width 726 height 20
click at [647, 243] on span "10675.12" at bounding box center [661, 245] width 29 height 7
drag, startPoint x: 678, startPoint y: 242, endPoint x: 647, endPoint y: 244, distance: 31.0
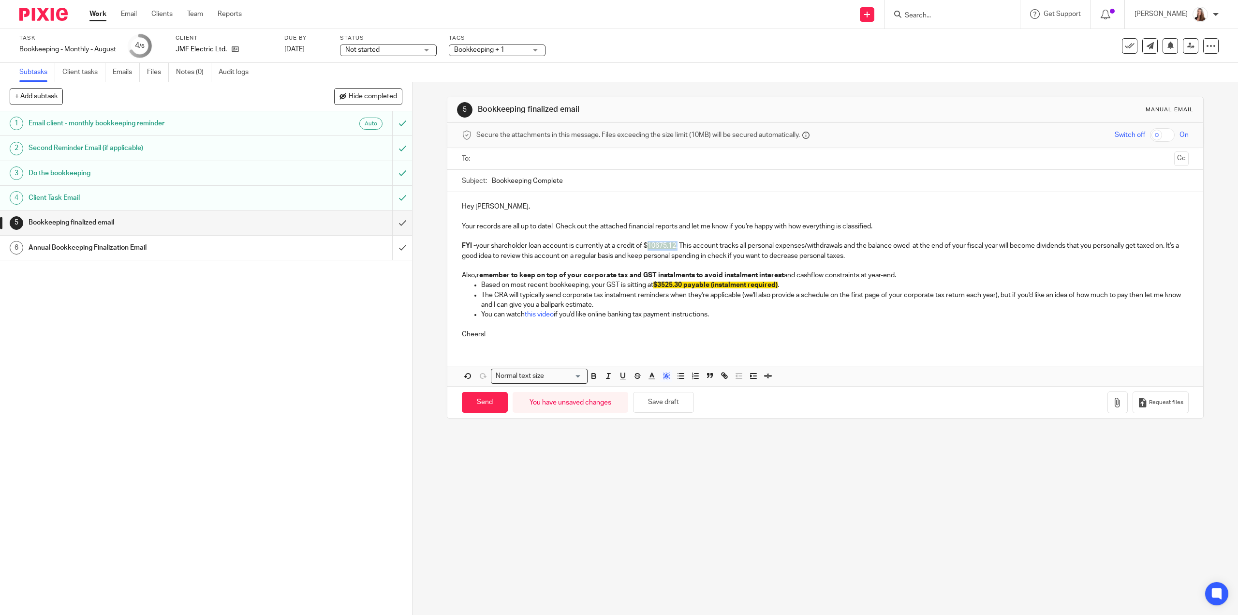
click at [647, 244] on p "FYI - your shareholder loan account is currently at a credit of $ 10675.12 . Th…" at bounding box center [825, 251] width 726 height 20
click at [664, 372] on icon "button" at bounding box center [666, 375] width 9 height 9
click at [644, 385] on li "color:#FFFFFF" at bounding box center [644, 388] width 7 height 7
drag, startPoint x: 778, startPoint y: 283, endPoint x: 661, endPoint y: 312, distance: 120.6
click at [654, 282] on p "Based on most recent bookkeeping, your GST is sitting at $3525.30 payable (inst…" at bounding box center [834, 285] width 707 height 10
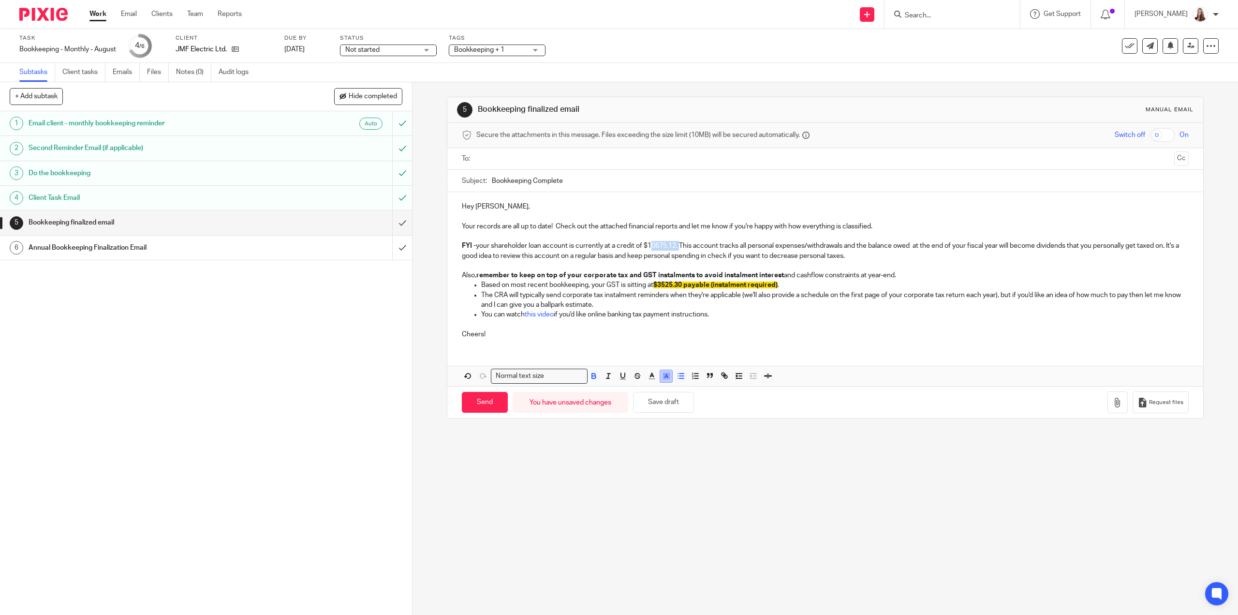
click at [664, 373] on icon "button" at bounding box center [666, 375] width 9 height 9
click at [642, 386] on li "color:#FFFFFF" at bounding box center [644, 388] width 7 height 7
click at [813, 345] on div "Hey Jordan, Your records are all up to date! Check out the attached financial r…" at bounding box center [824, 269] width 755 height 154
drag, startPoint x: 765, startPoint y: 316, endPoint x: 470, endPoint y: 309, distance: 295.5
click at [470, 309] on ul "Based on most recent bookkeeping, your GST is sitting at $3525.30 payable (inst…" at bounding box center [825, 299] width 726 height 39
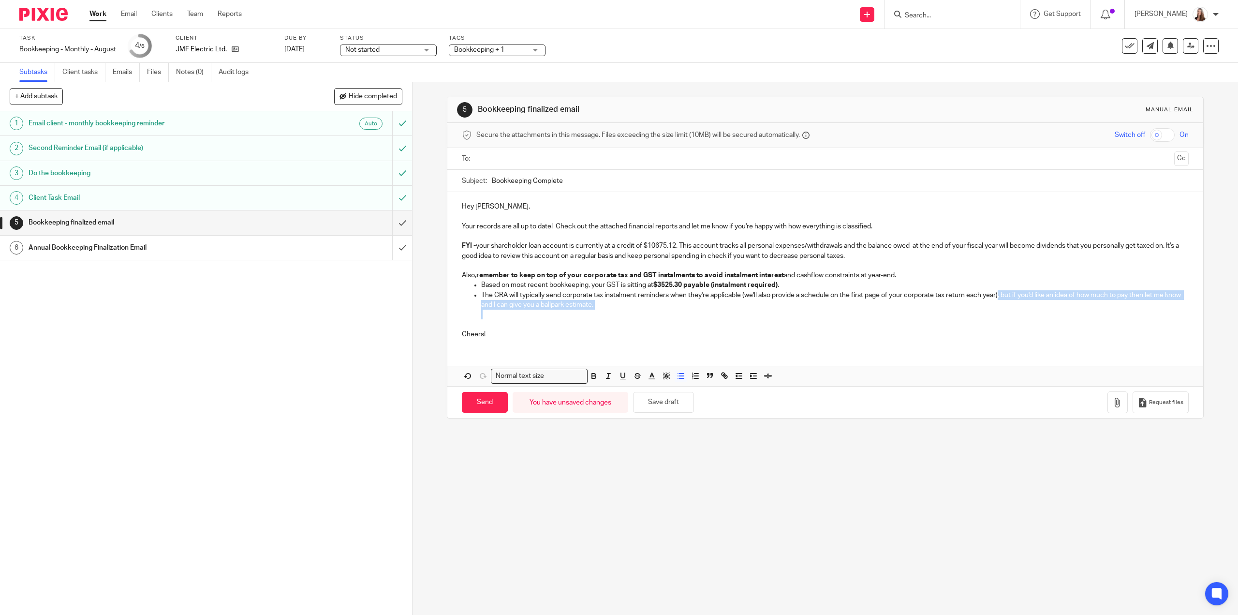
drag, startPoint x: 653, startPoint y: 310, endPoint x: 999, endPoint y: 295, distance: 345.6
click at [999, 295] on li "The CRA will typically send corporate tax instalment reminders when they're app…" at bounding box center [834, 304] width 707 height 29
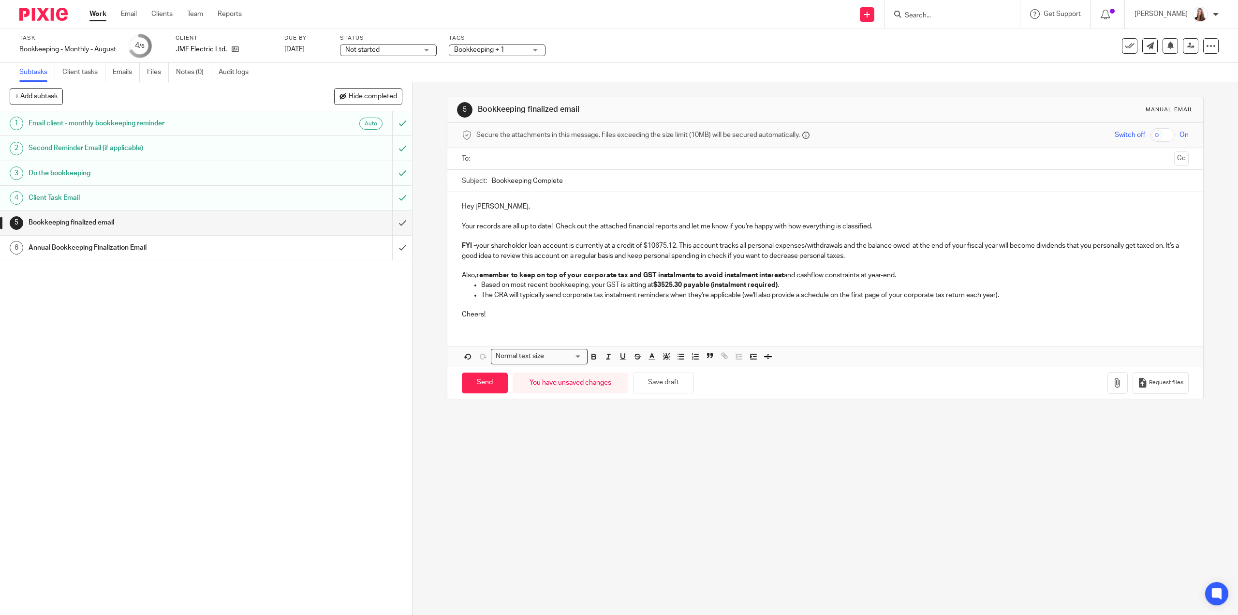
click at [1003, 313] on p "Cheers!" at bounding box center [825, 310] width 726 height 20
click at [487, 180] on div "Subject: Bookkeeping Complete" at bounding box center [825, 181] width 726 height 22
click at [492, 180] on input "Bookkeeping Complete" at bounding box center [840, 181] width 696 height 22
click at [501, 181] on input "Aug 2025 Bookkeeping Complete" at bounding box center [840, 181] width 696 height 22
type input "August 2025 Bookkeeping Complete"
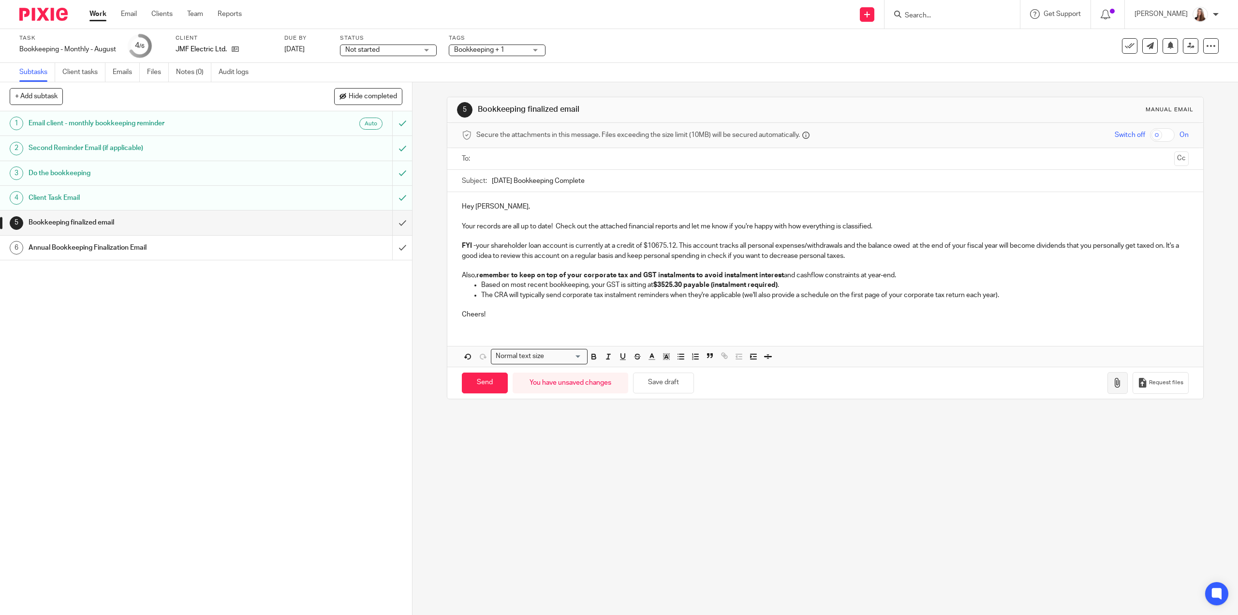
drag, startPoint x: 1093, startPoint y: 381, endPoint x: 1102, endPoint y: 380, distance: 8.8
click at [1098, 380] on div "Send You have unsaved changes Save draft Request files" at bounding box center [824, 383] width 755 height 32
click at [1113, 380] on icon "button" at bounding box center [1118, 383] width 10 height 10
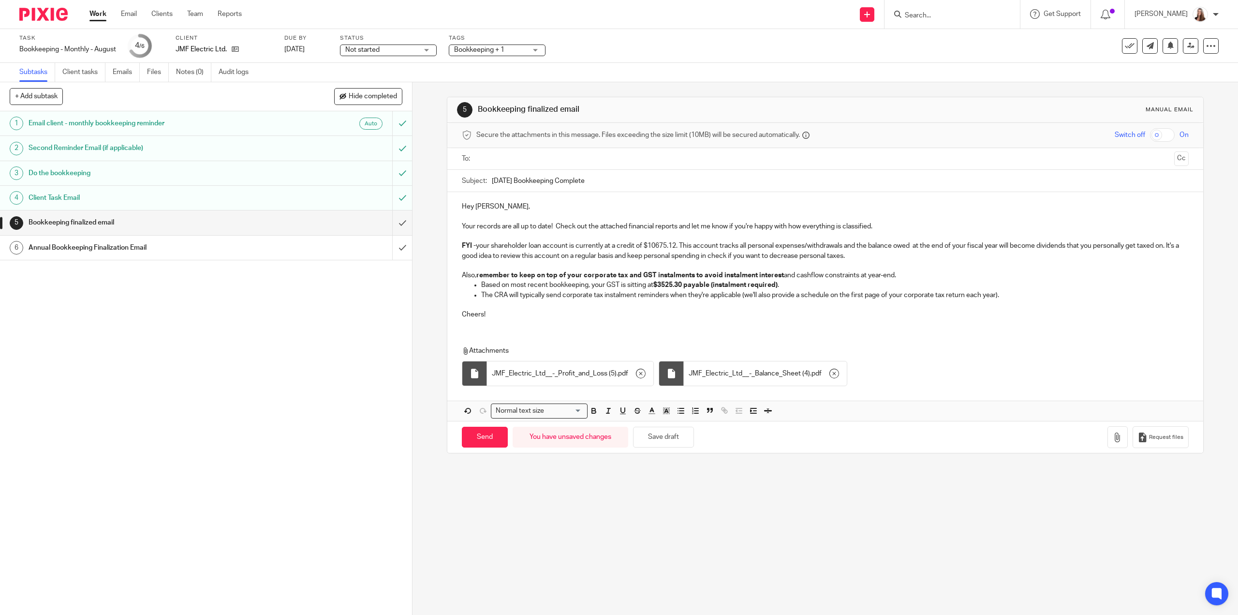
click at [489, 157] on input "text" at bounding box center [825, 158] width 690 height 11
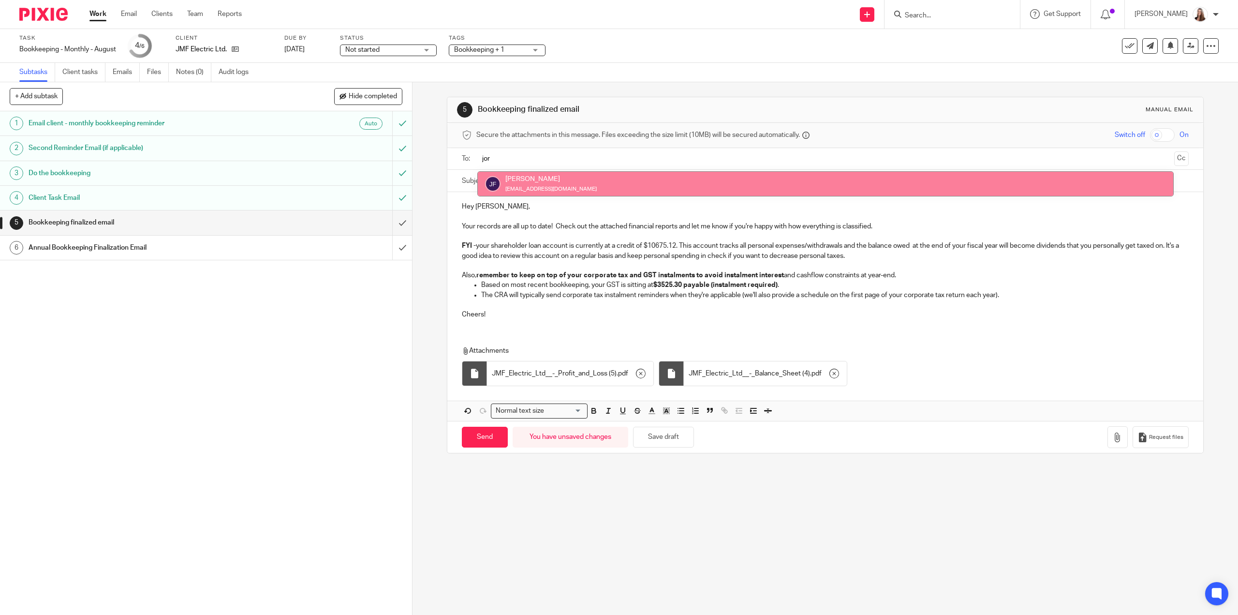
type input "jor"
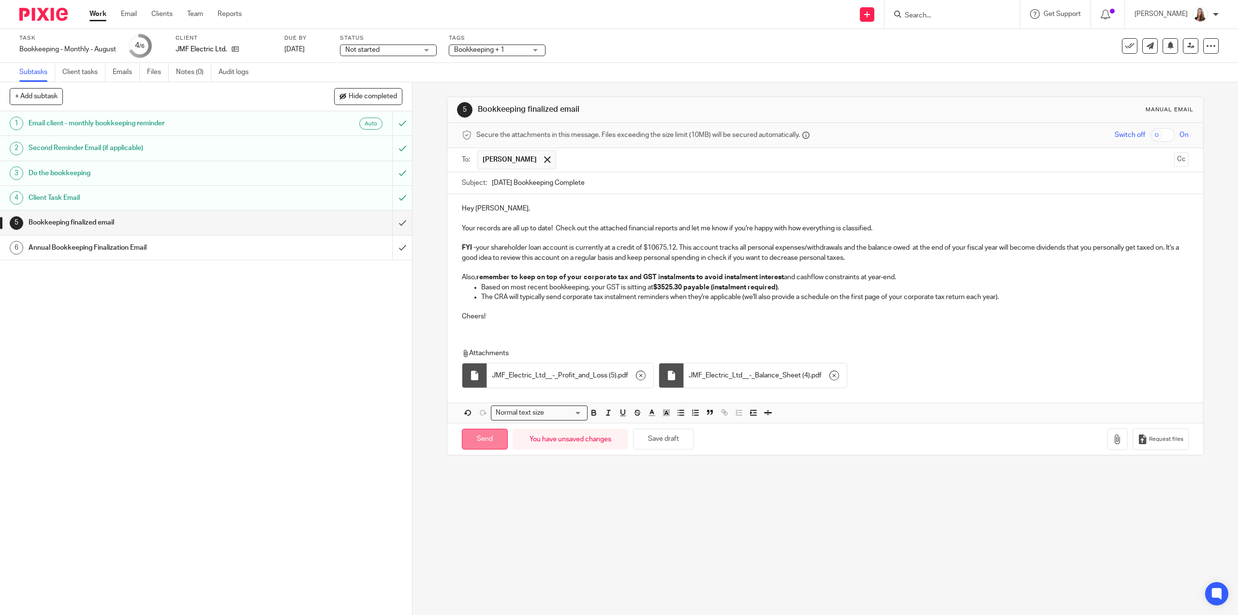
click at [475, 437] on input "Send" at bounding box center [485, 438] width 46 height 21
type input "Sent"
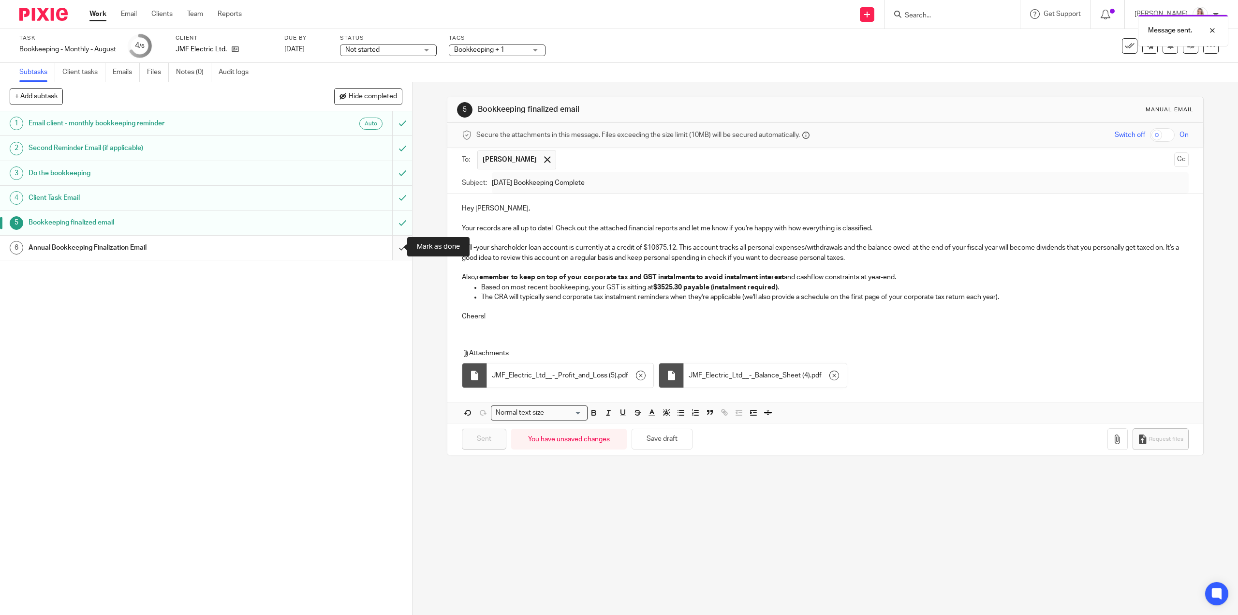
click at [390, 246] on input "submit" at bounding box center [206, 247] width 412 height 24
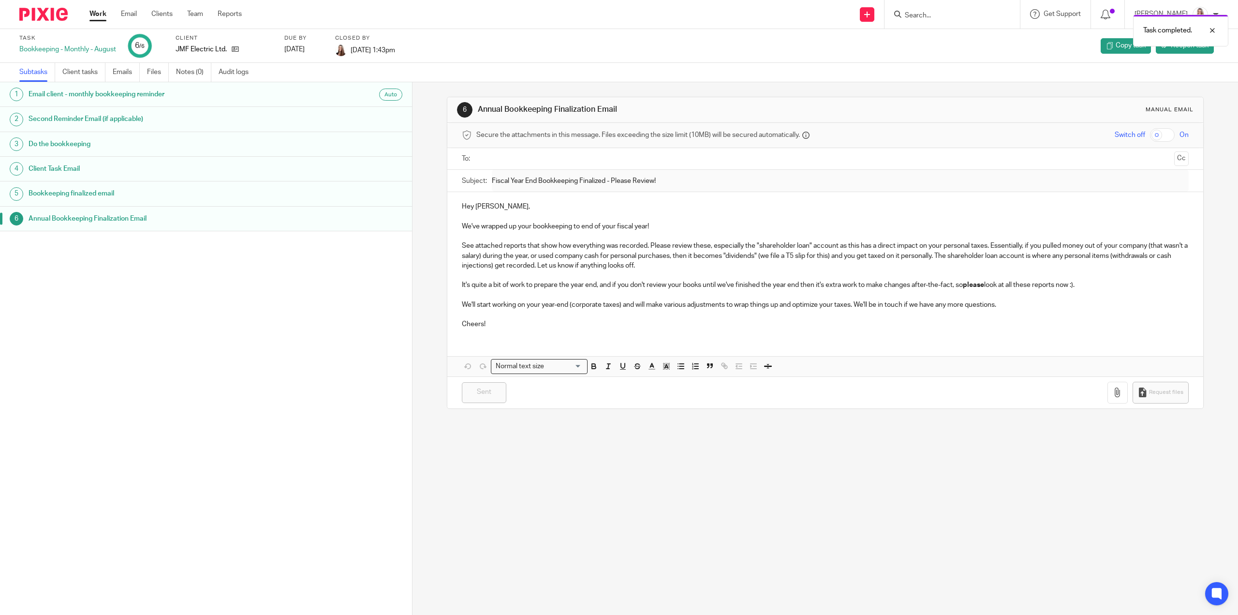
click at [95, 16] on link "Work" at bounding box center [97, 14] width 17 height 10
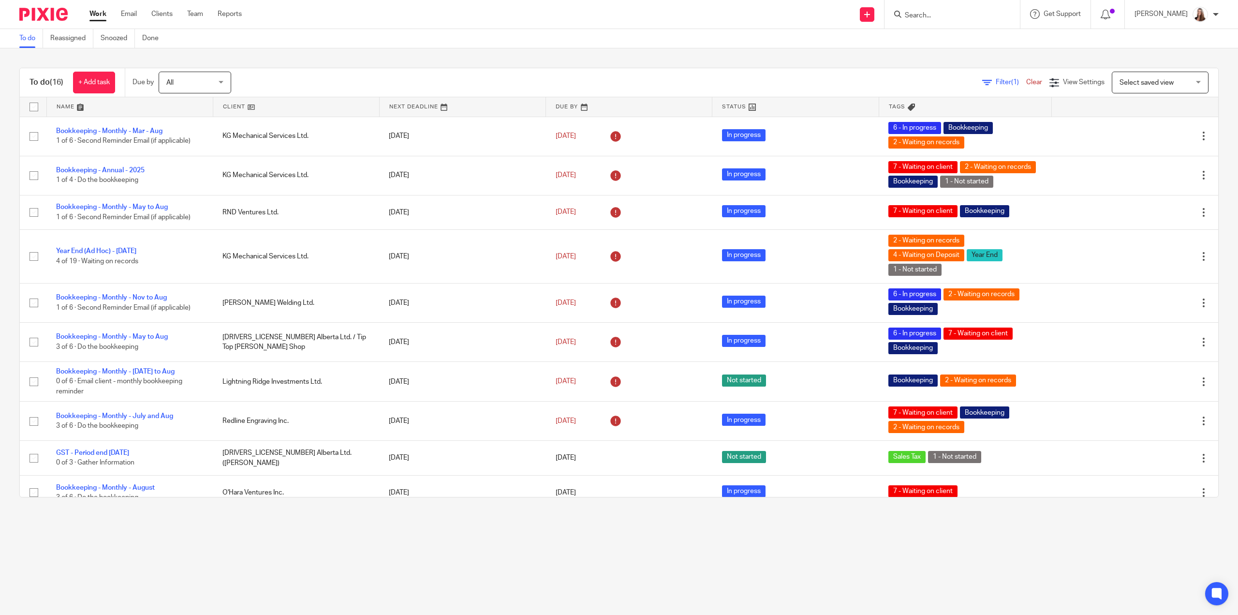
click at [235, 108] on link at bounding box center [296, 106] width 166 height 19
